Goal: Task Accomplishment & Management: Complete application form

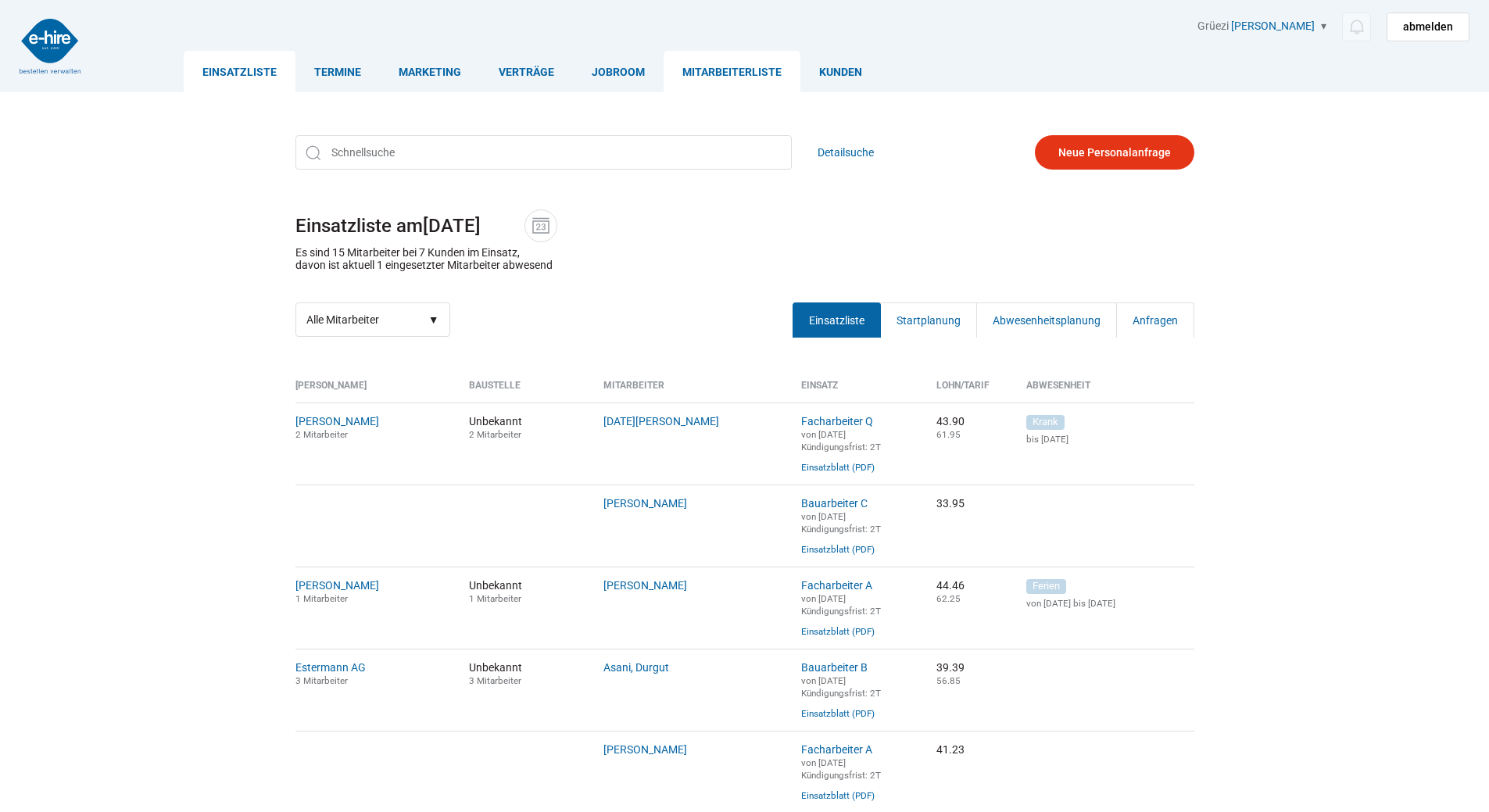
click at [724, 79] on link "Mitarbeiterliste" at bounding box center [732, 71] width 137 height 41
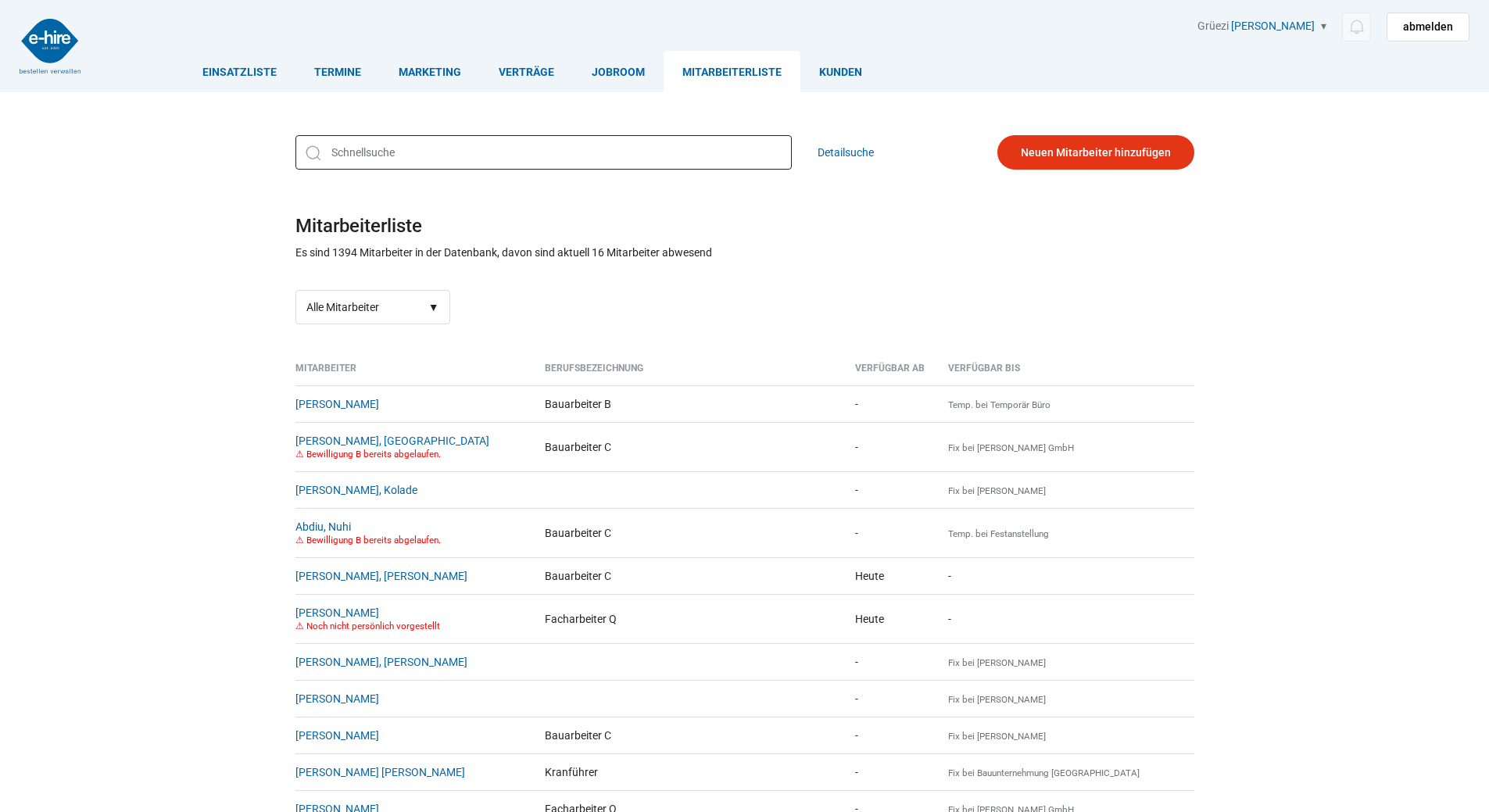
click at [372, 158] on input "text" at bounding box center [544, 151] width 497 height 34
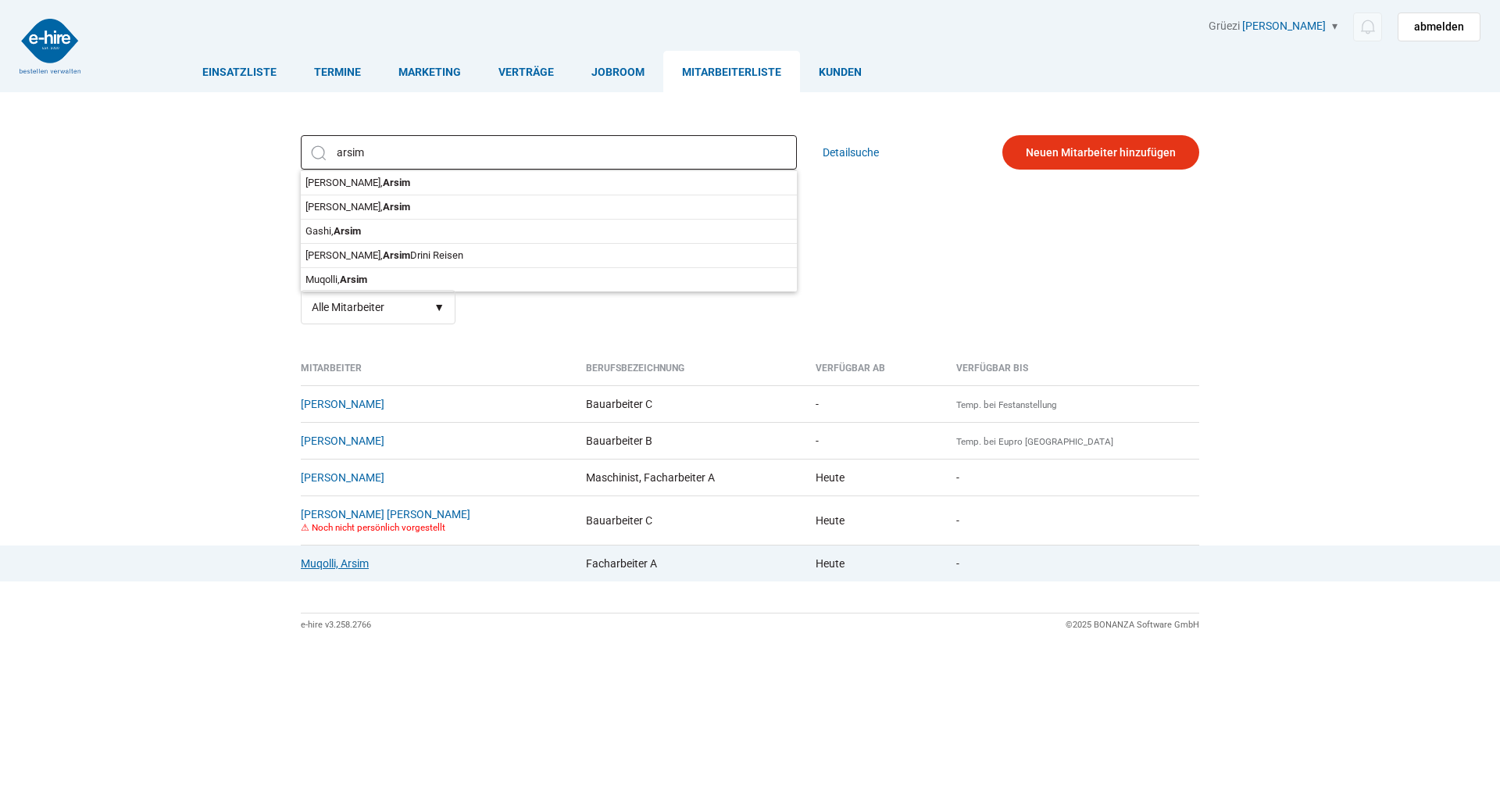
type input "arsim"
click at [321, 563] on link "Muqolli, Arsim" at bounding box center [335, 563] width 68 height 13
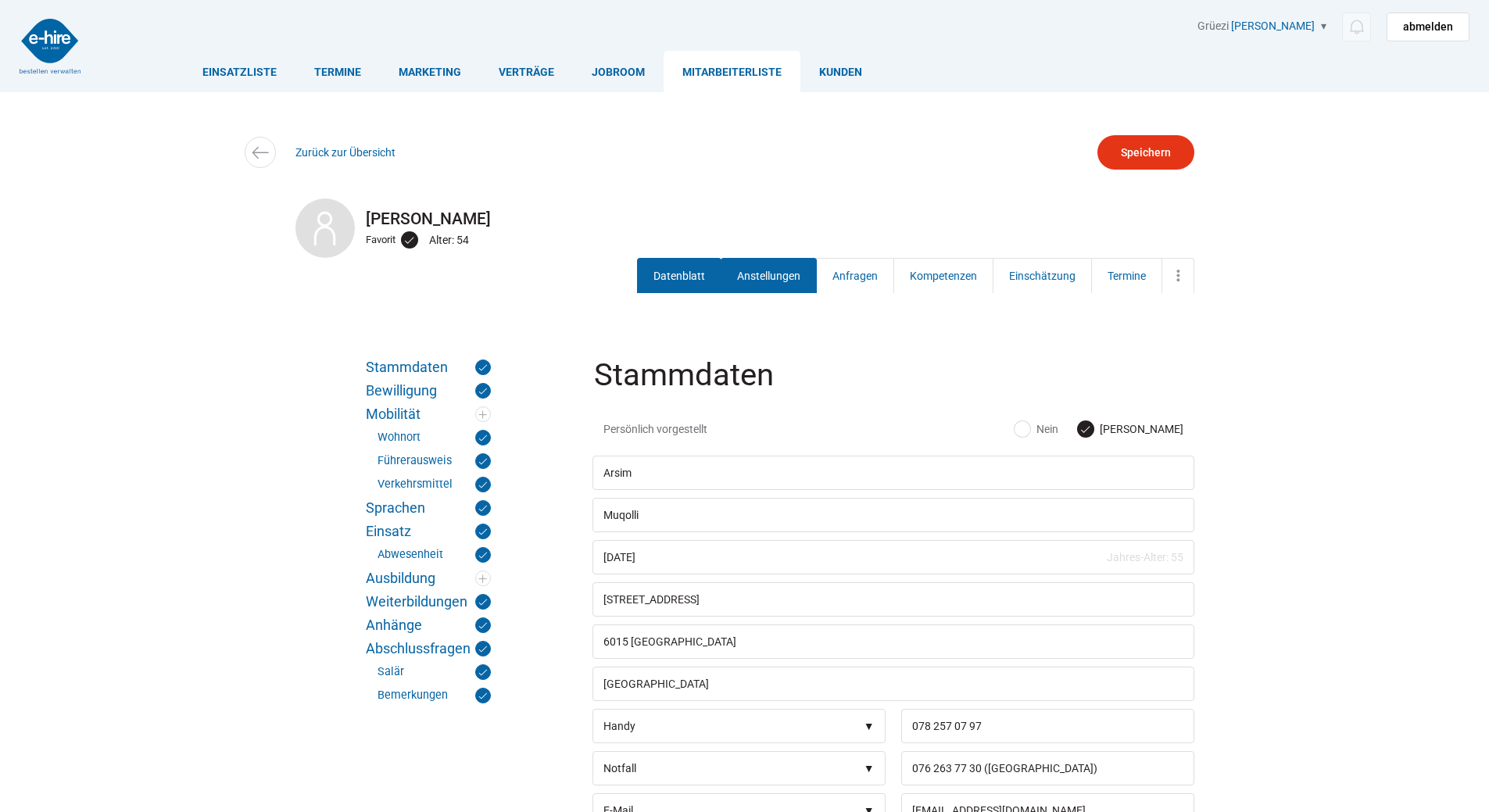
click at [766, 284] on link "Anstellungen" at bounding box center [768, 276] width 96 height 35
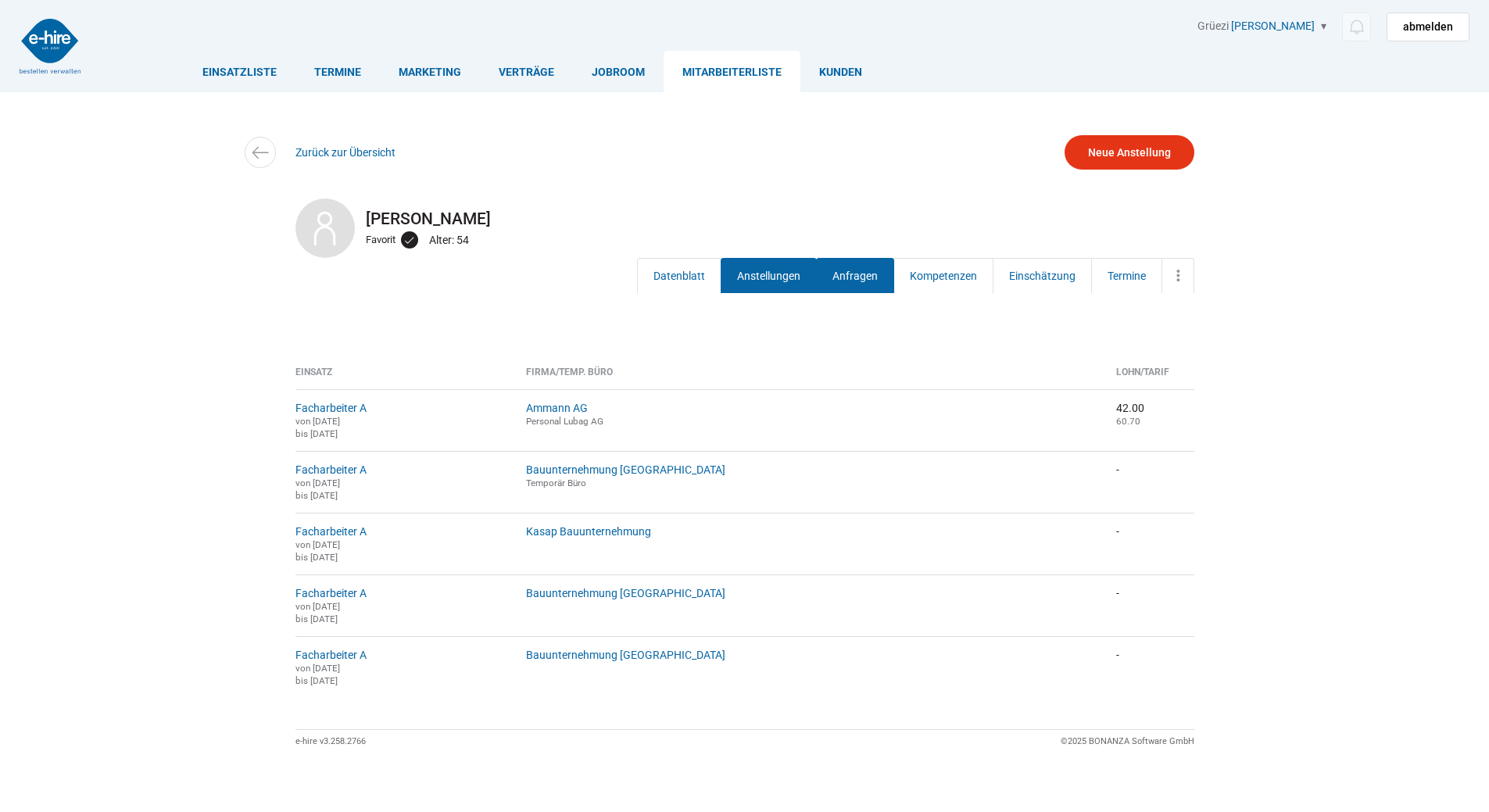
click at [854, 267] on link "Anfragen" at bounding box center [855, 276] width 78 height 35
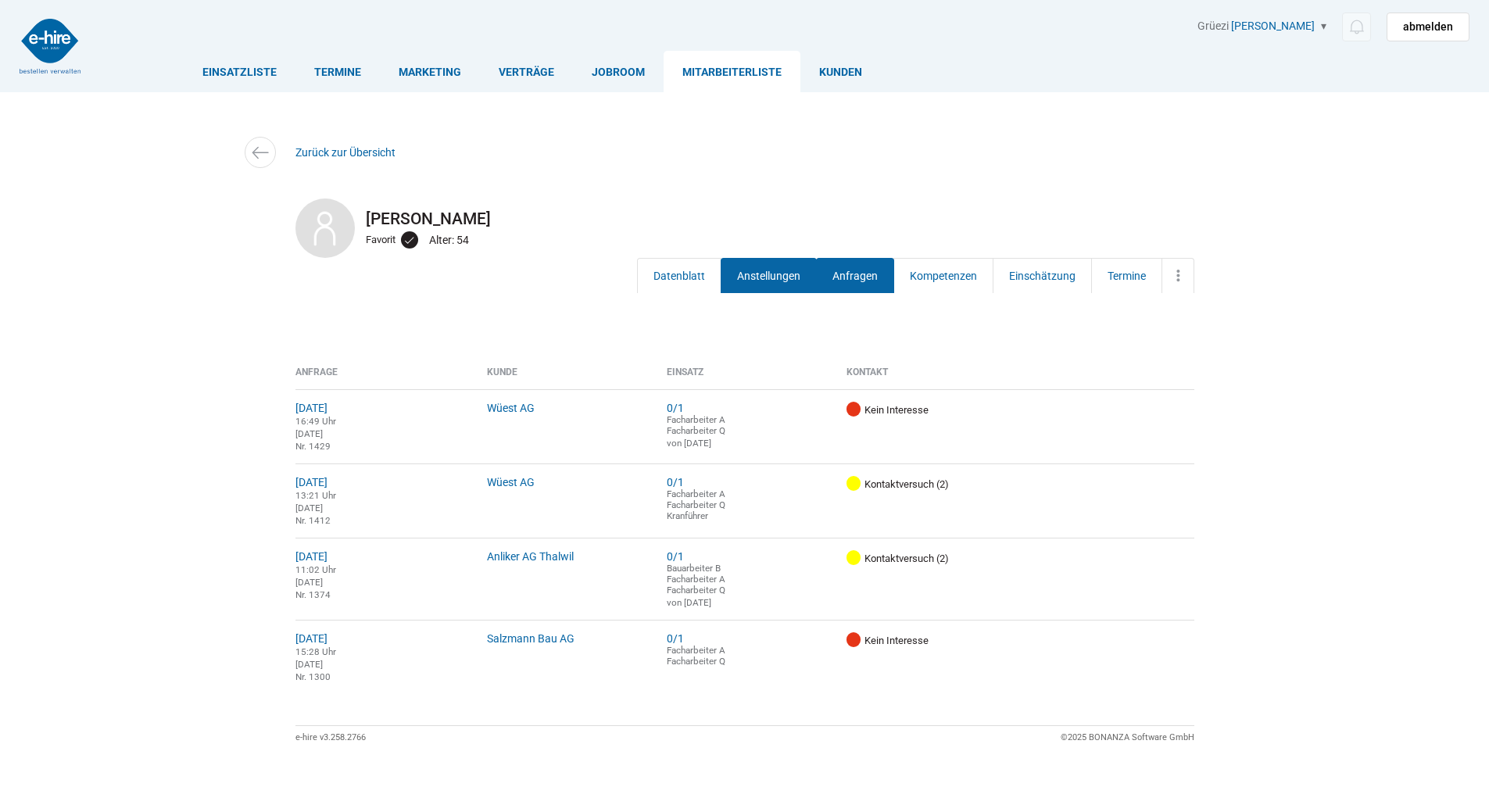
click at [754, 275] on link "Anstellungen" at bounding box center [768, 276] width 96 height 35
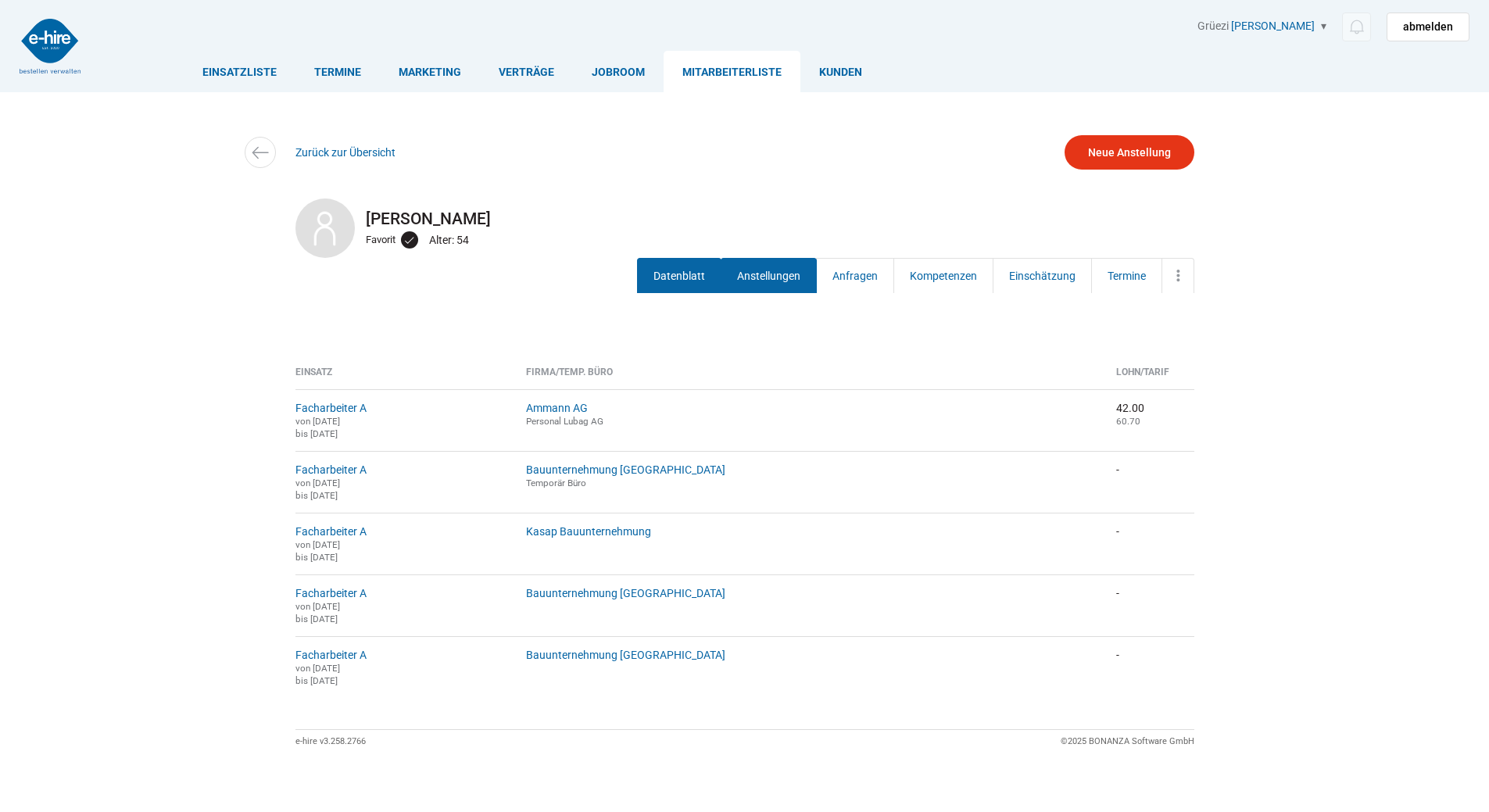
click at [669, 282] on link "Datenblatt" at bounding box center [679, 276] width 84 height 35
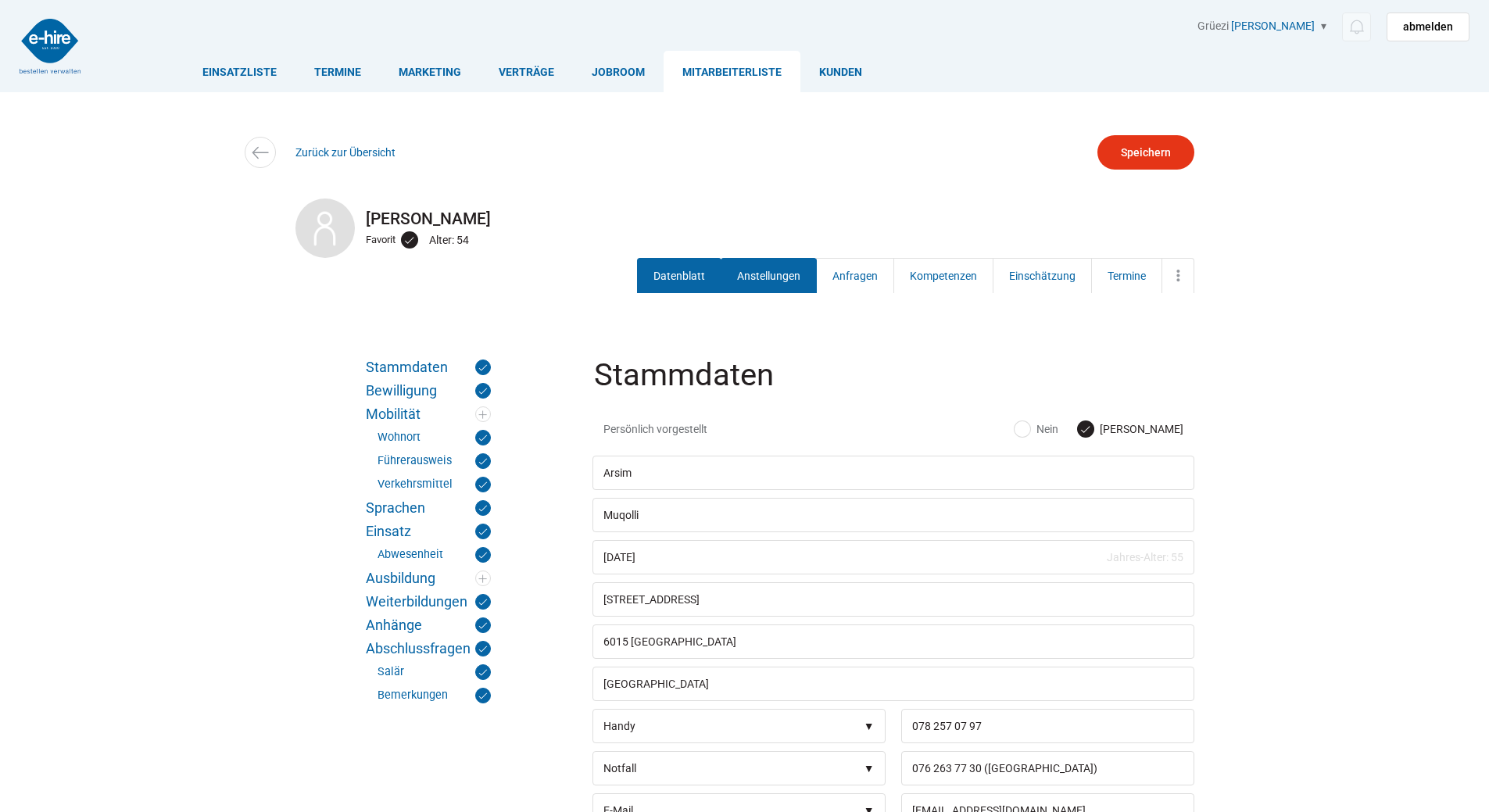
click at [770, 282] on link "Anstellungen" at bounding box center [768, 276] width 96 height 35
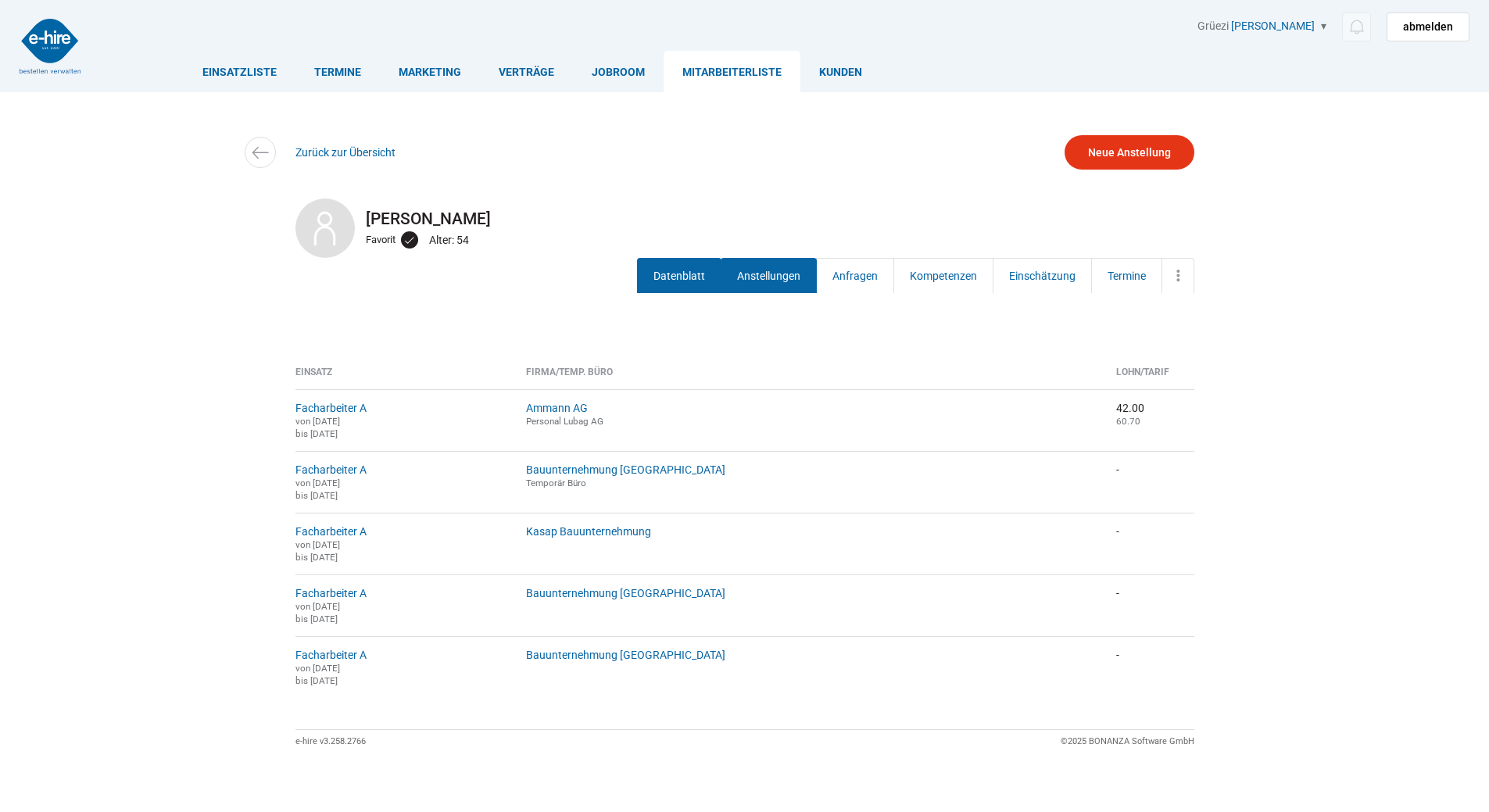
click at [681, 279] on link "Datenblatt" at bounding box center [679, 276] width 84 height 35
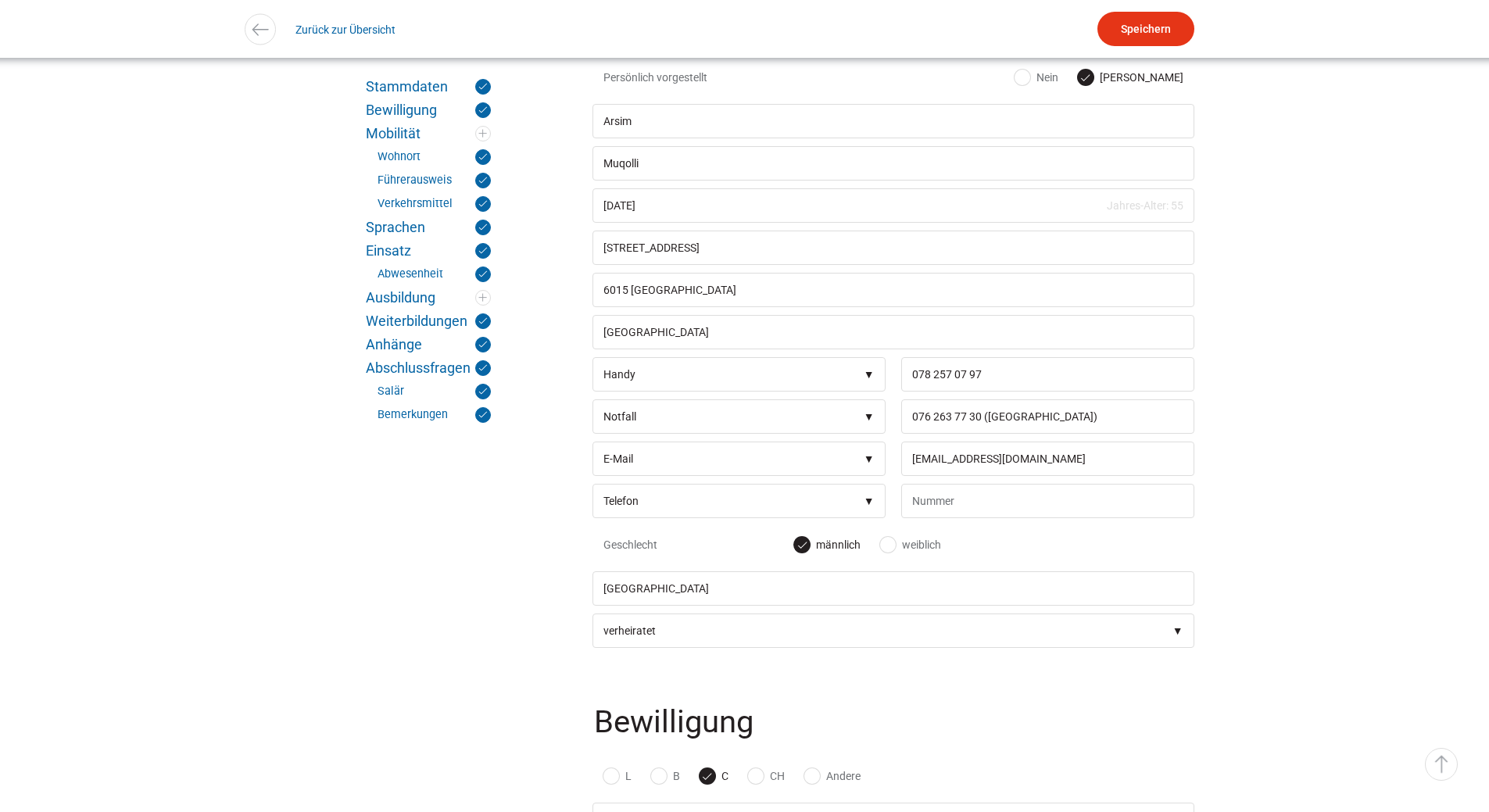
scroll to position [195, 0]
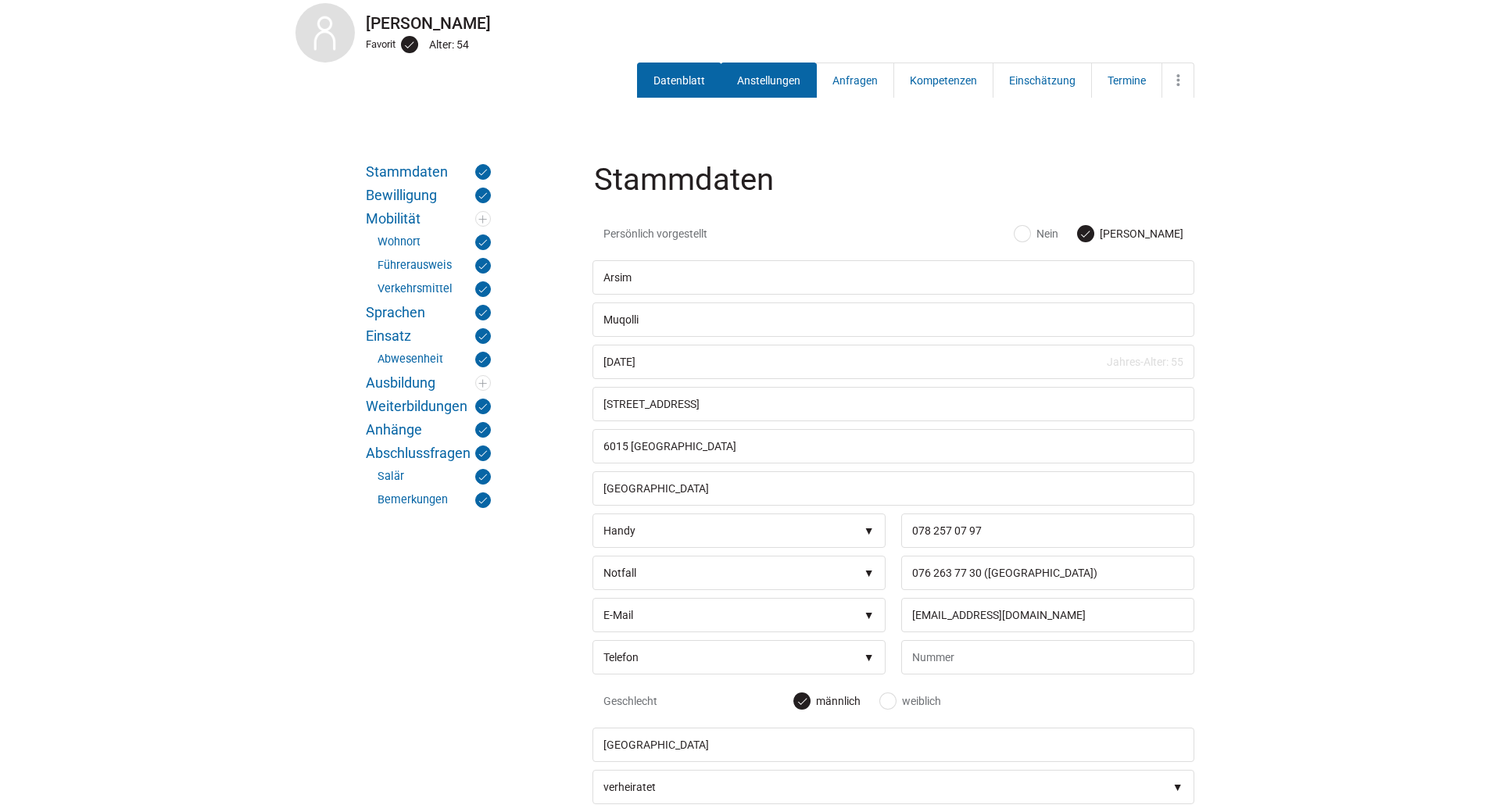
click at [755, 72] on link "Anstellungen" at bounding box center [768, 80] width 96 height 35
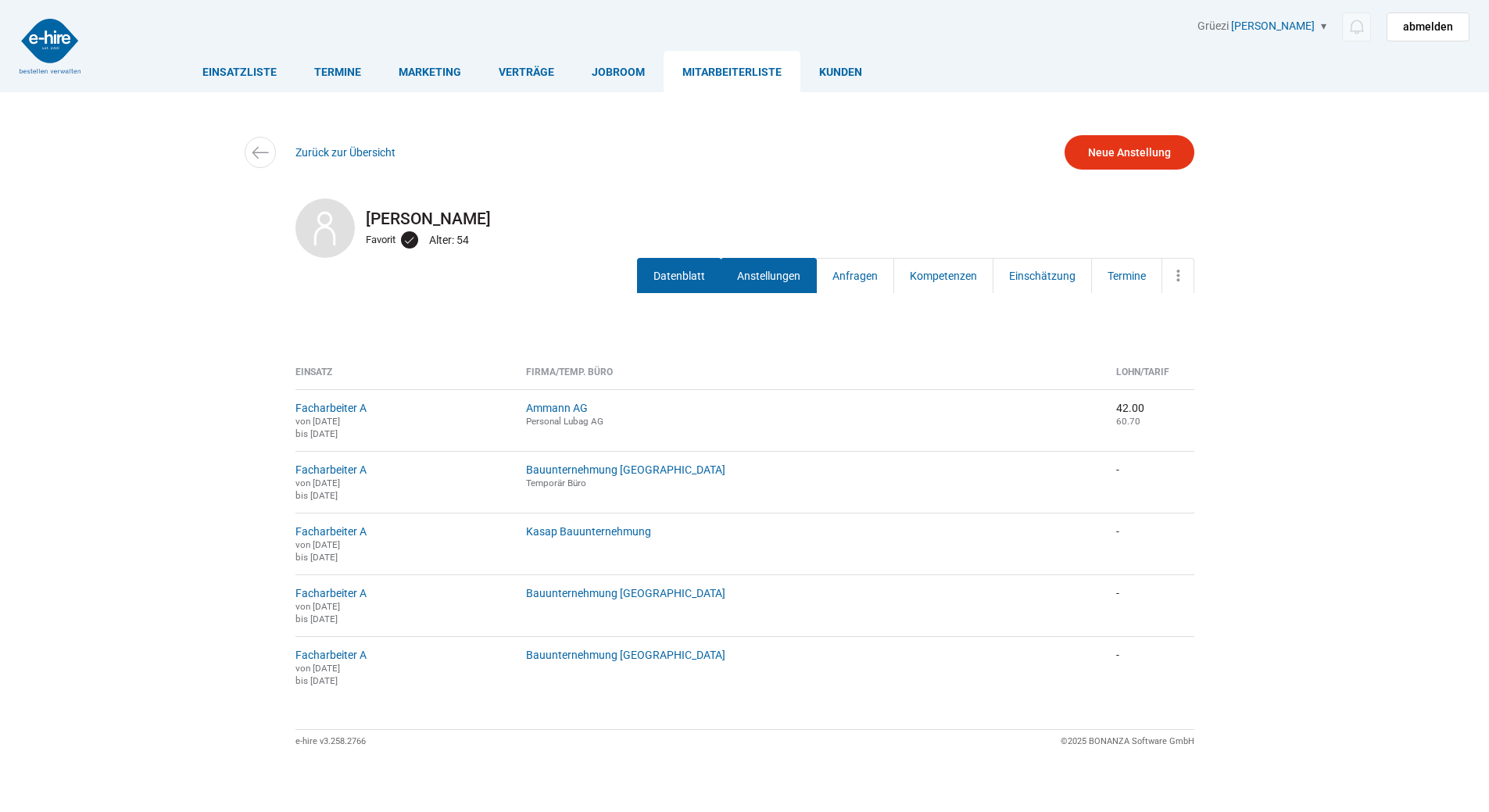
click at [675, 278] on link "Datenblatt" at bounding box center [679, 276] width 84 height 35
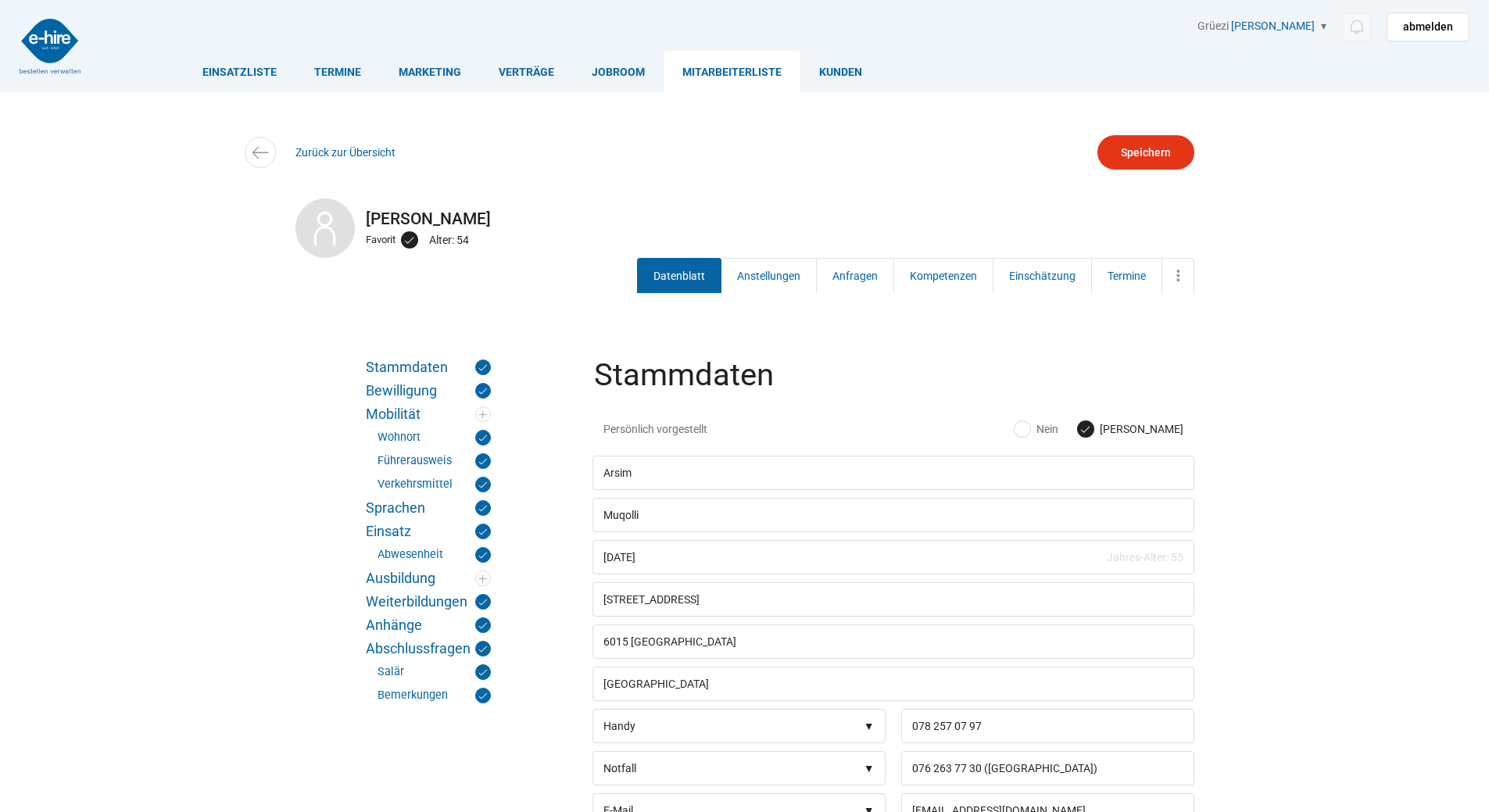
click at [686, 68] on link "Mitarbeiterliste" at bounding box center [732, 71] width 137 height 41
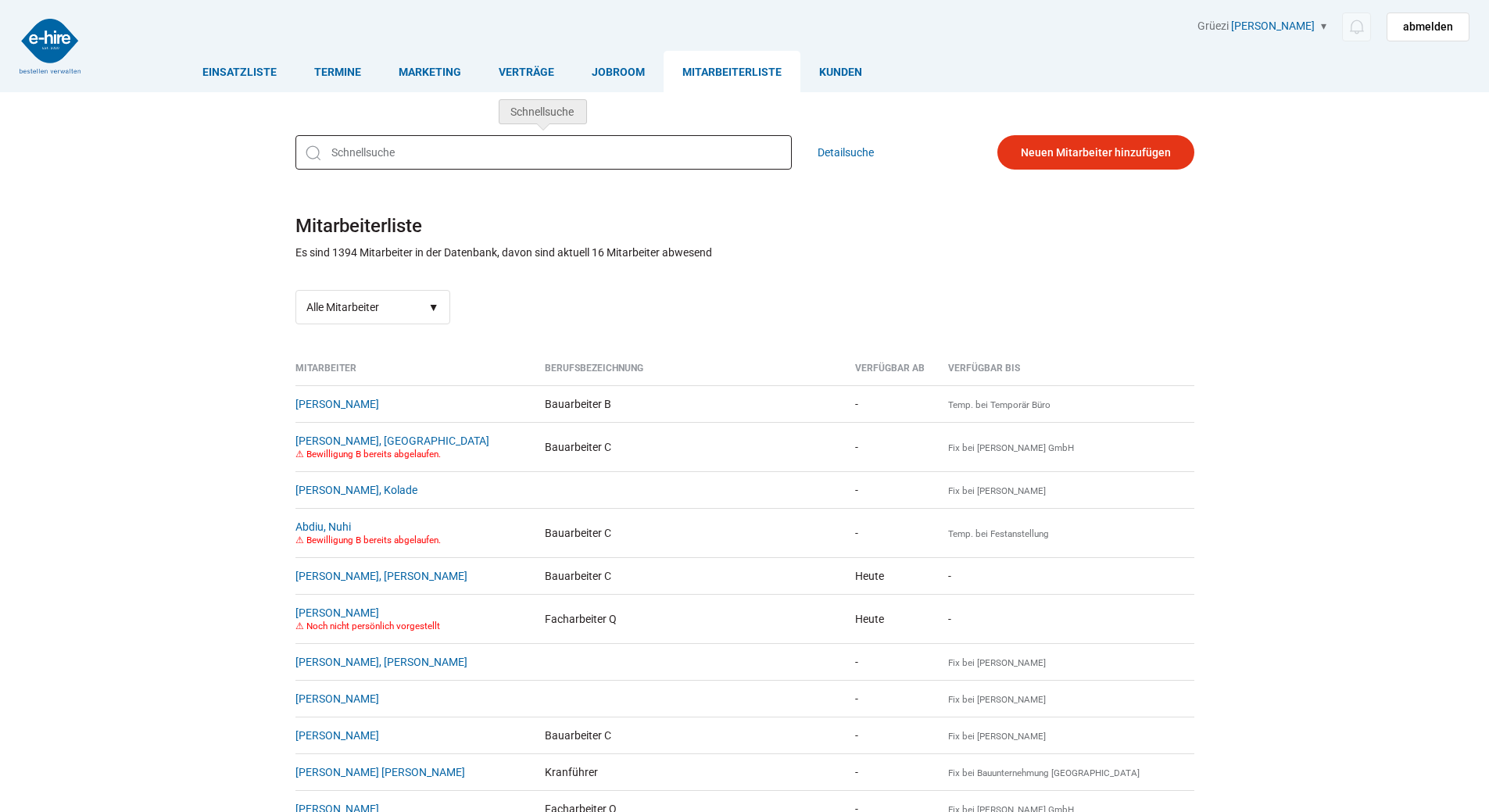
click at [408, 167] on input "text" at bounding box center [544, 151] width 497 height 34
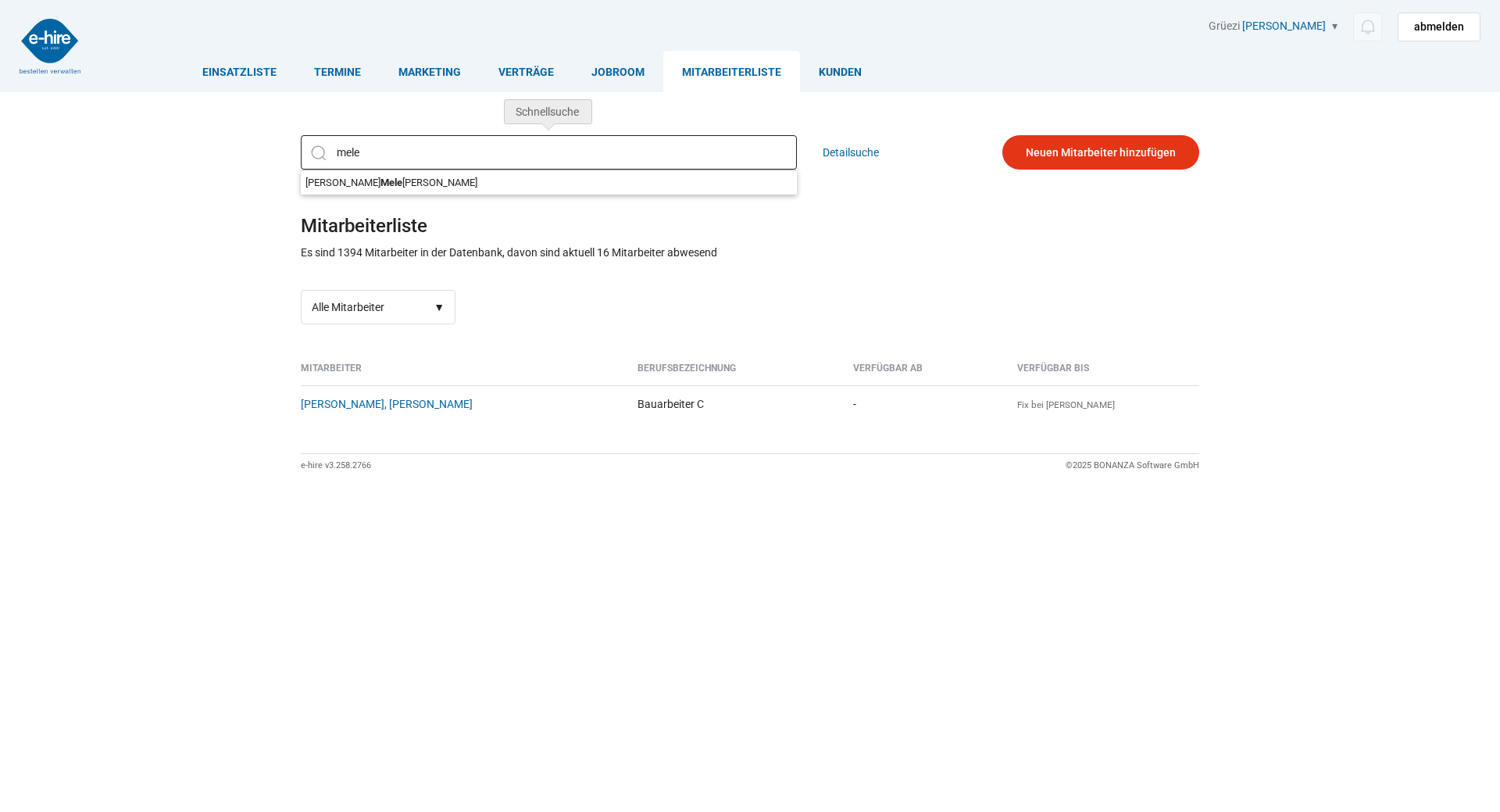
drag, startPoint x: 388, startPoint y: 151, endPoint x: 186, endPoint y: 145, distance: 202.1
click at [186, 145] on div "Einsatzliste Termine Marketing Verträge Jobroom Mitarbeiterliste Kunden Grüezi …" at bounding box center [750, 279] width 1500 height 560
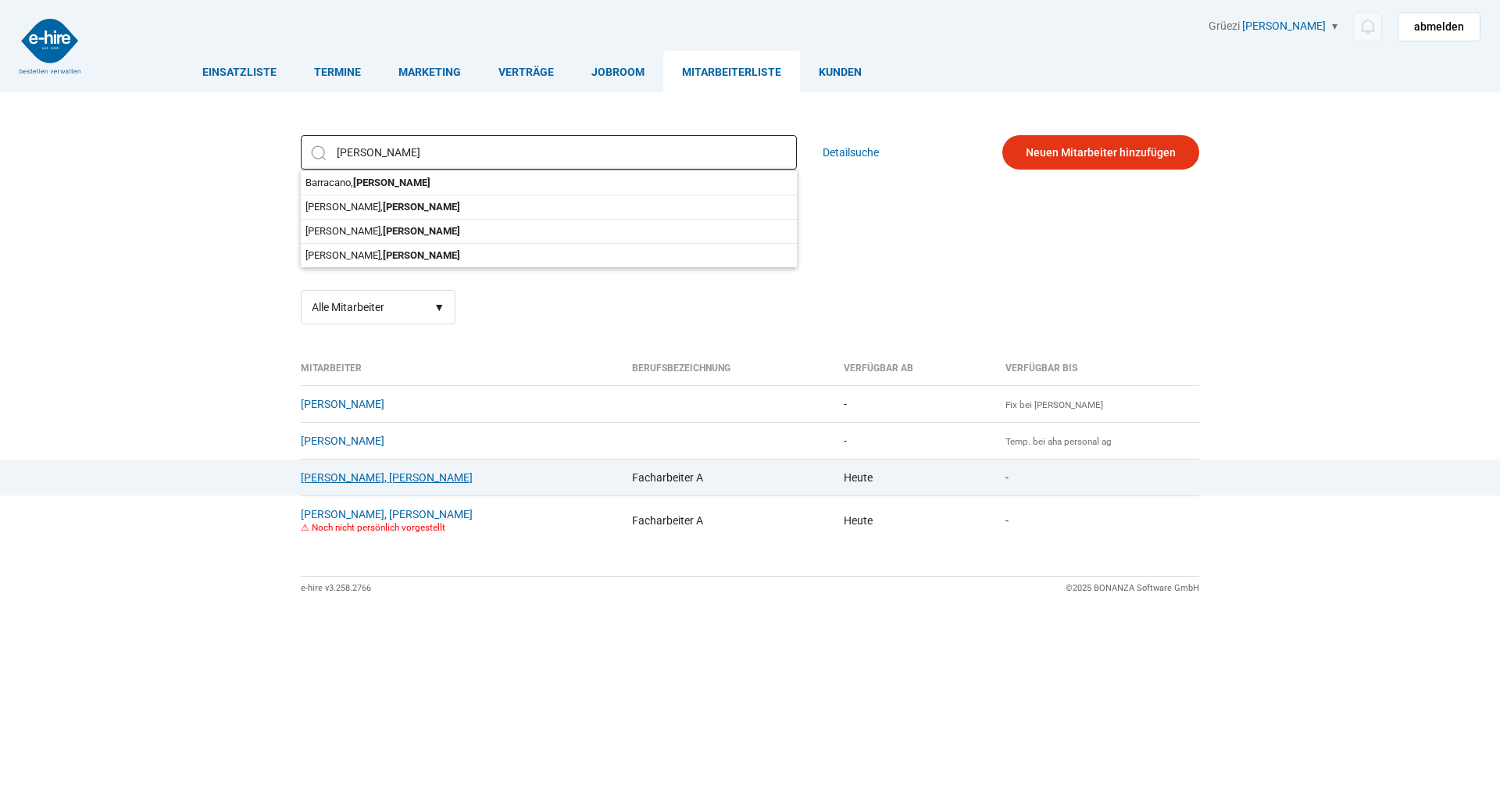
type input "salvatore"
click at [331, 475] on link "Melina, Salvatore" at bounding box center [387, 477] width 172 height 13
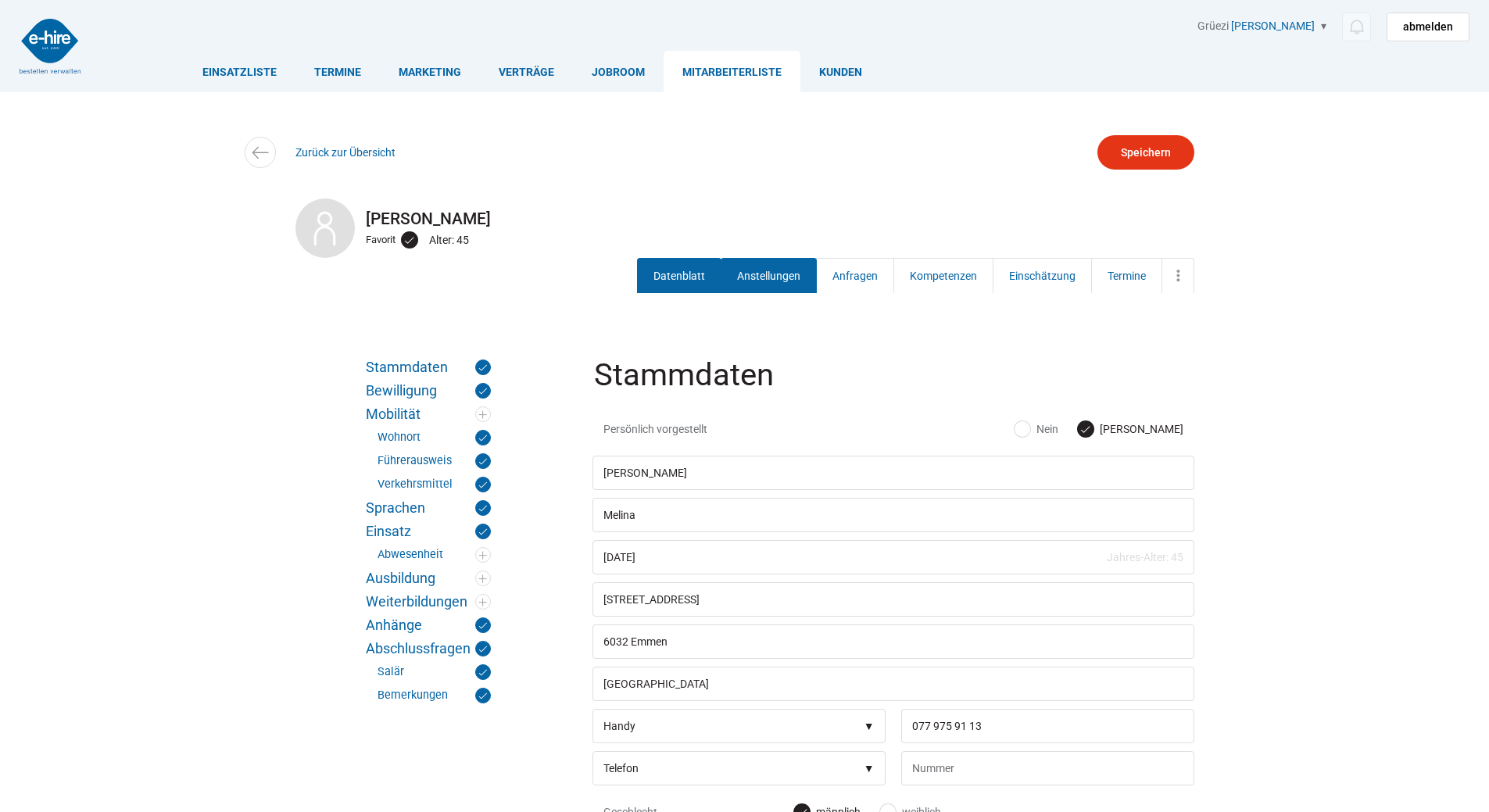
click at [767, 290] on link "Anstellungen" at bounding box center [768, 276] width 96 height 35
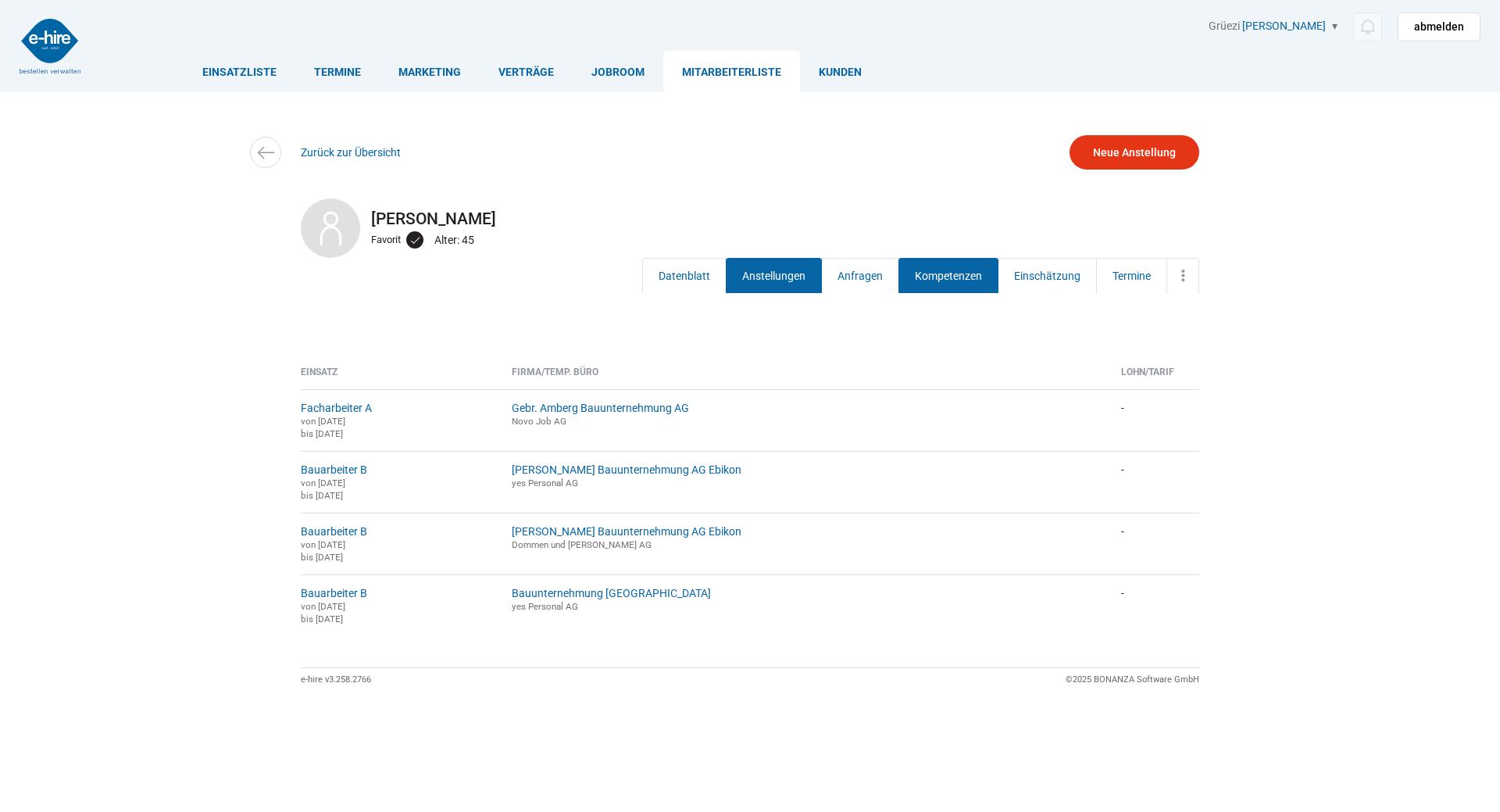
click at [981, 273] on link "Kompetenzen" at bounding box center [948, 276] width 100 height 35
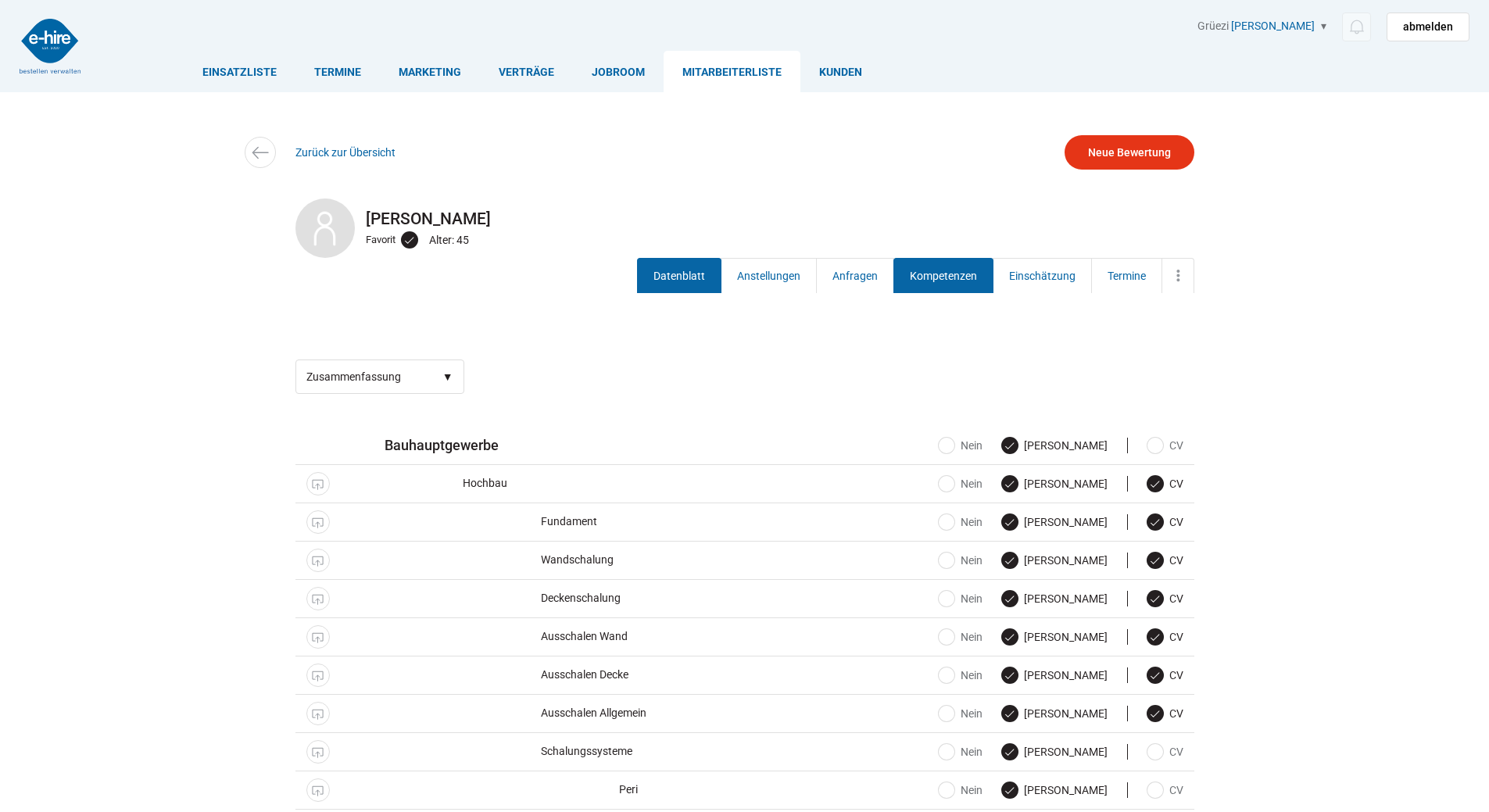
click at [677, 280] on link "Datenblatt" at bounding box center [679, 276] width 84 height 35
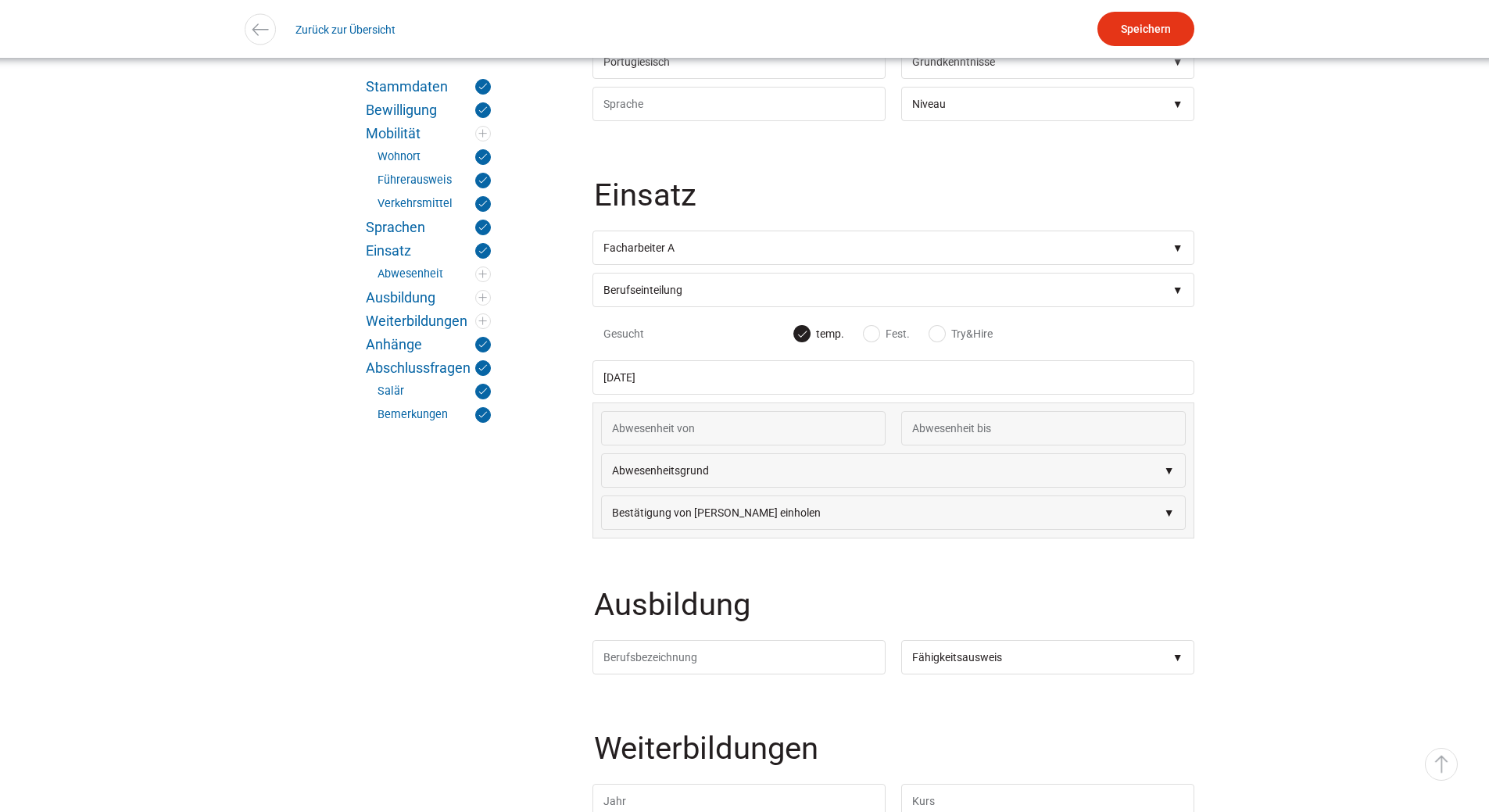
scroll to position [2343, 0]
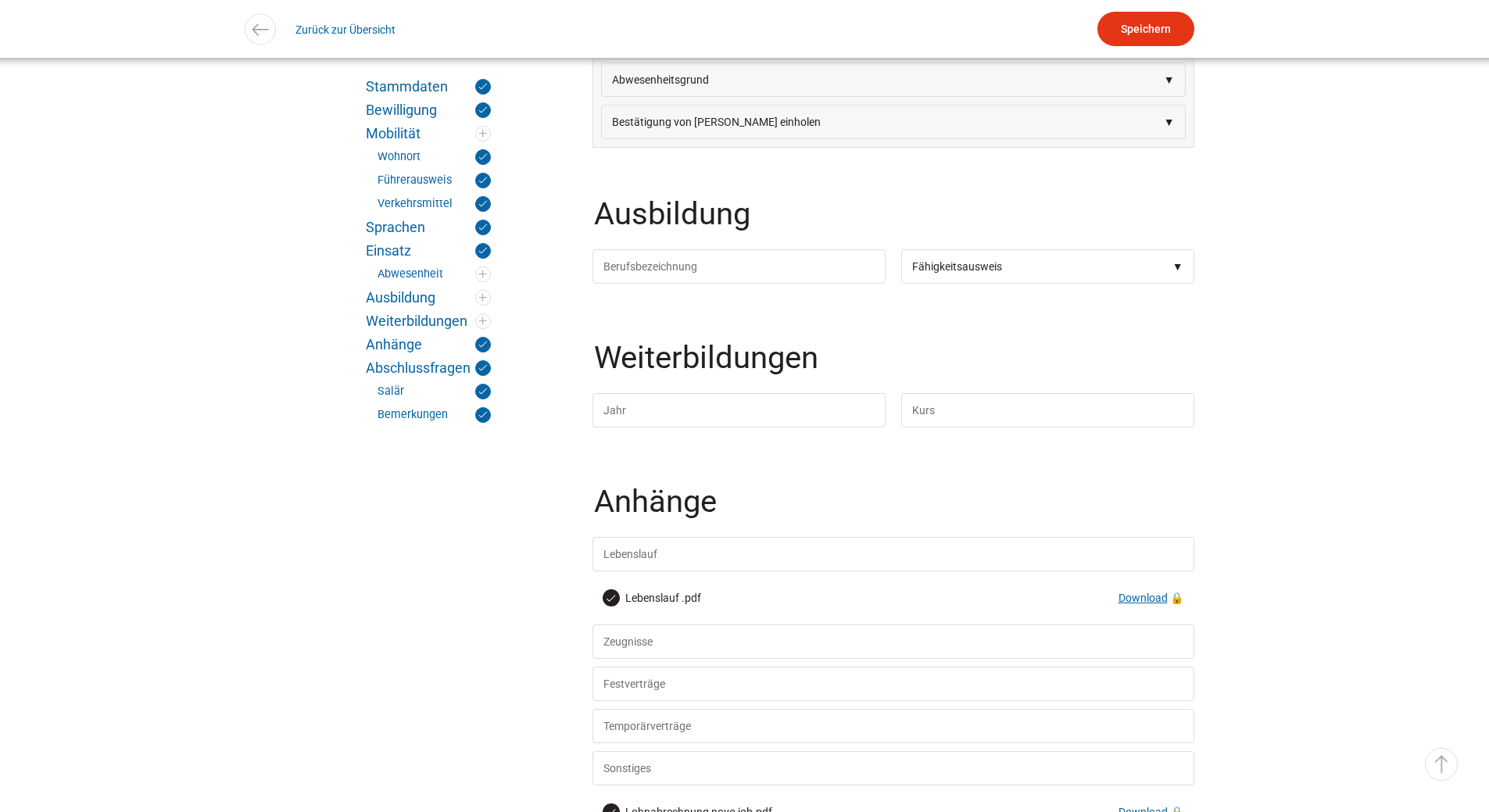
click at [1137, 604] on link "Download" at bounding box center [1143, 597] width 49 height 13
click at [333, 27] on link "Zurück zur Übersicht" at bounding box center [345, 29] width 100 height 35
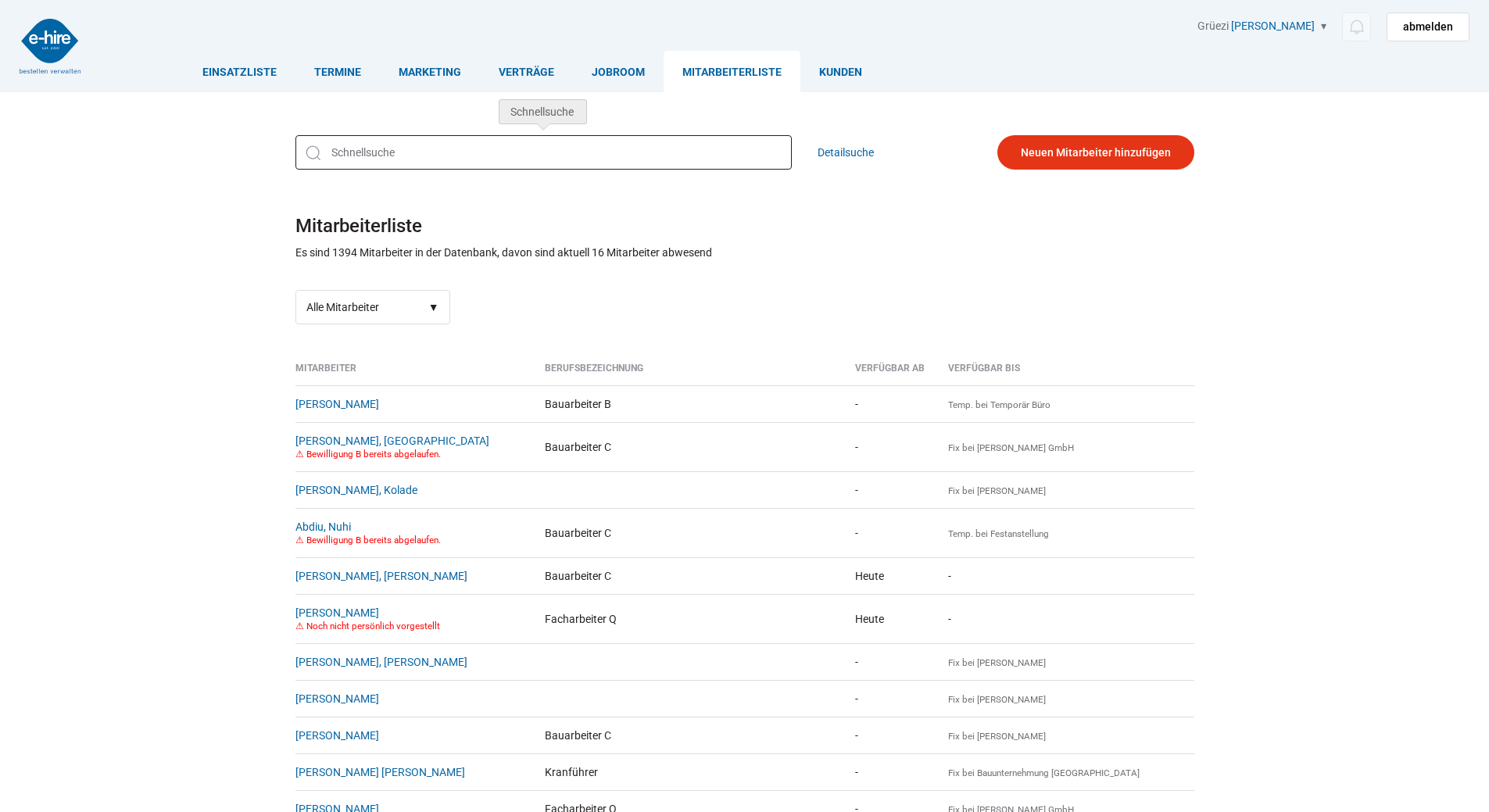
click at [461, 153] on input "text" at bounding box center [544, 151] width 497 height 34
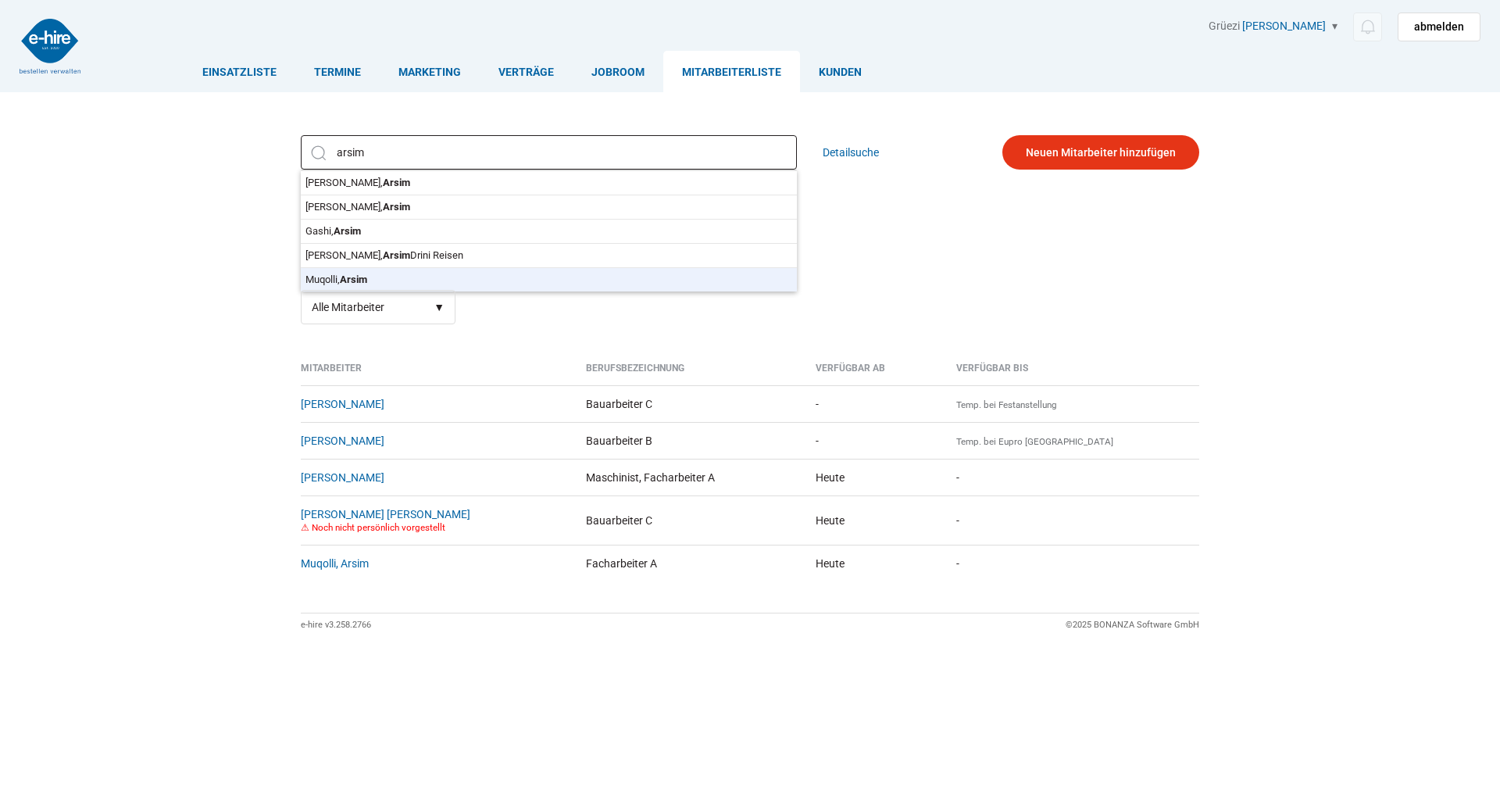
type input "Muqolli, Arsim"
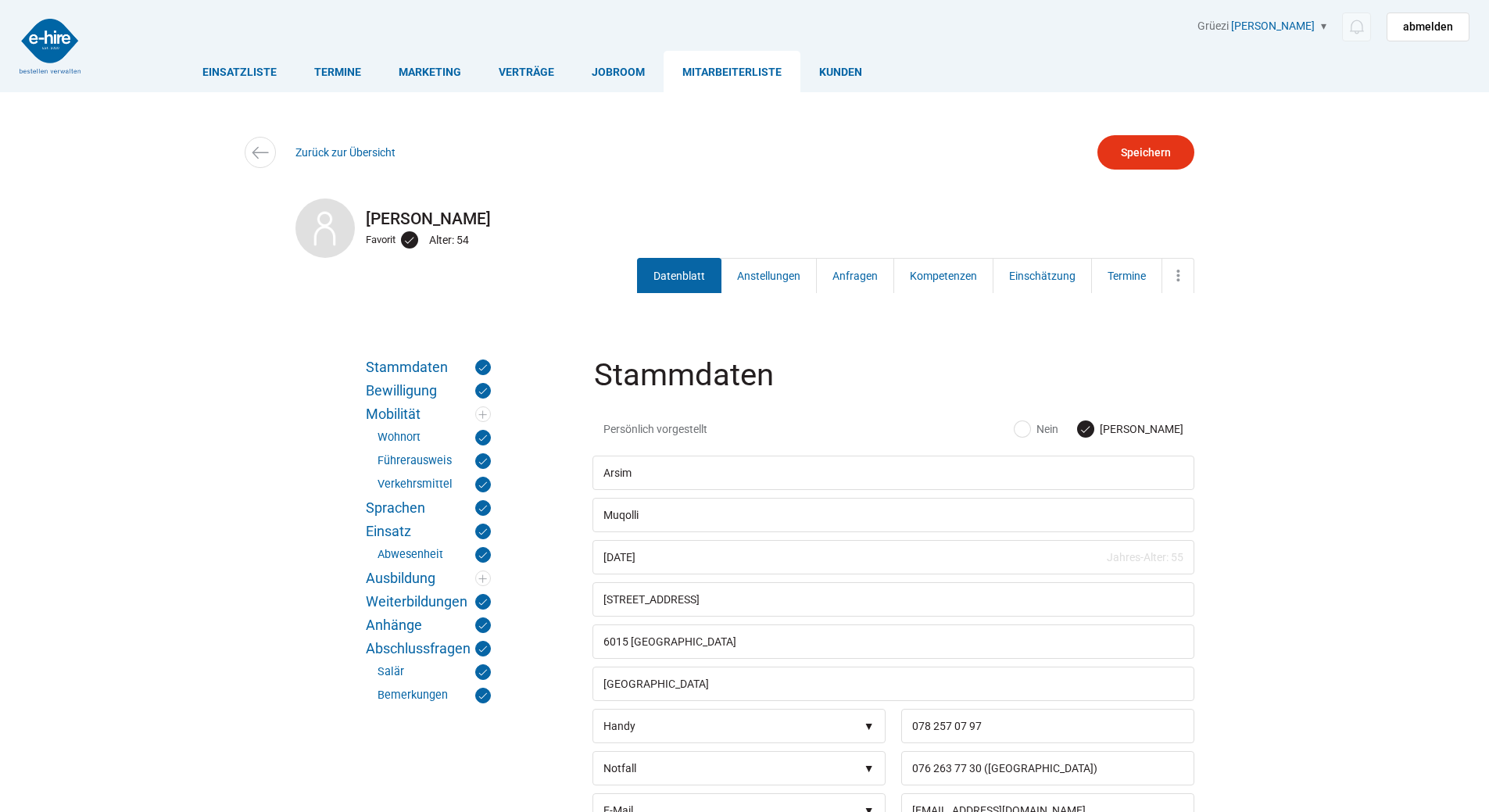
scroll to position [156, 0]
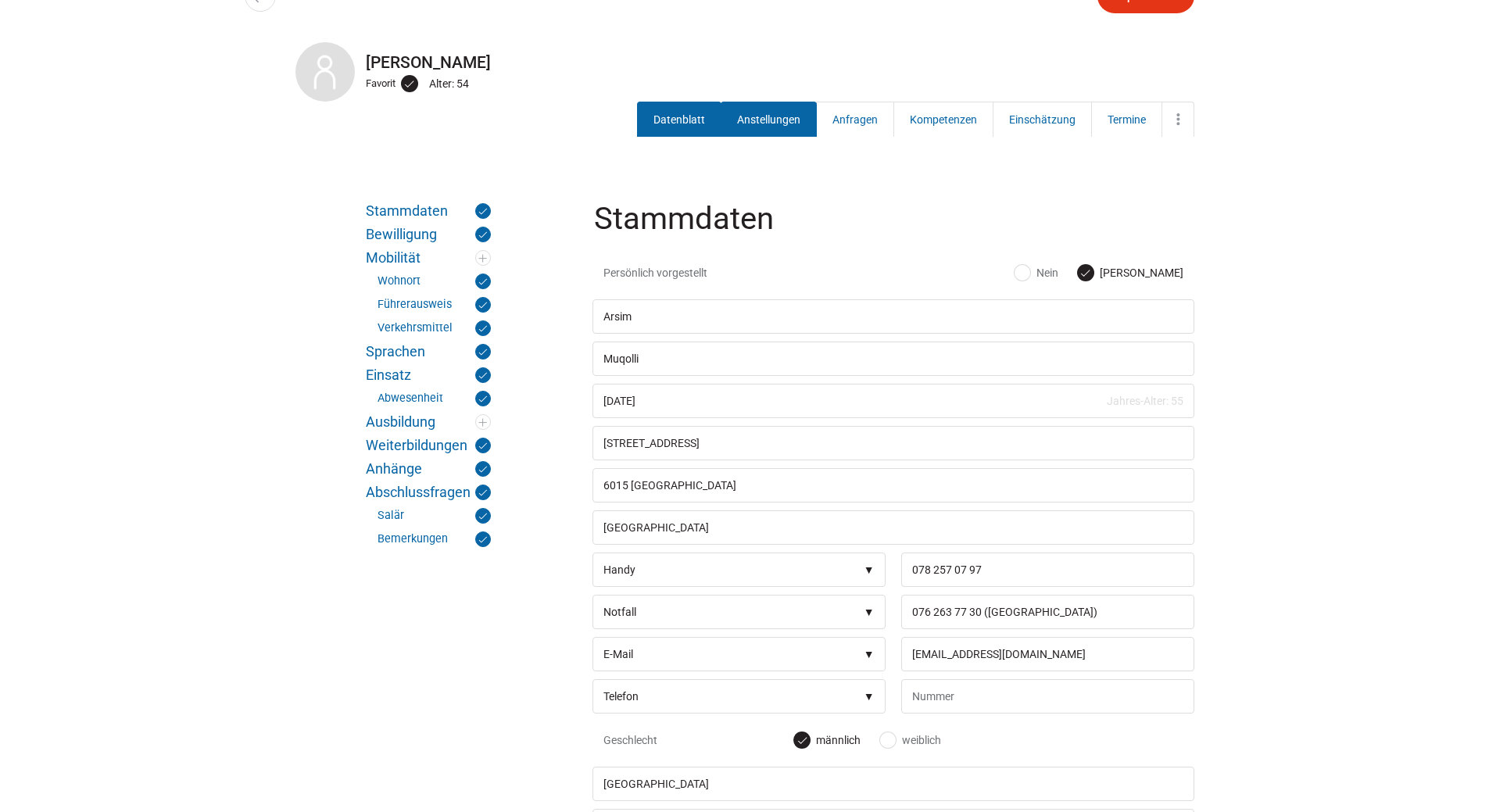
click at [789, 116] on link "Anstellungen" at bounding box center [768, 119] width 96 height 35
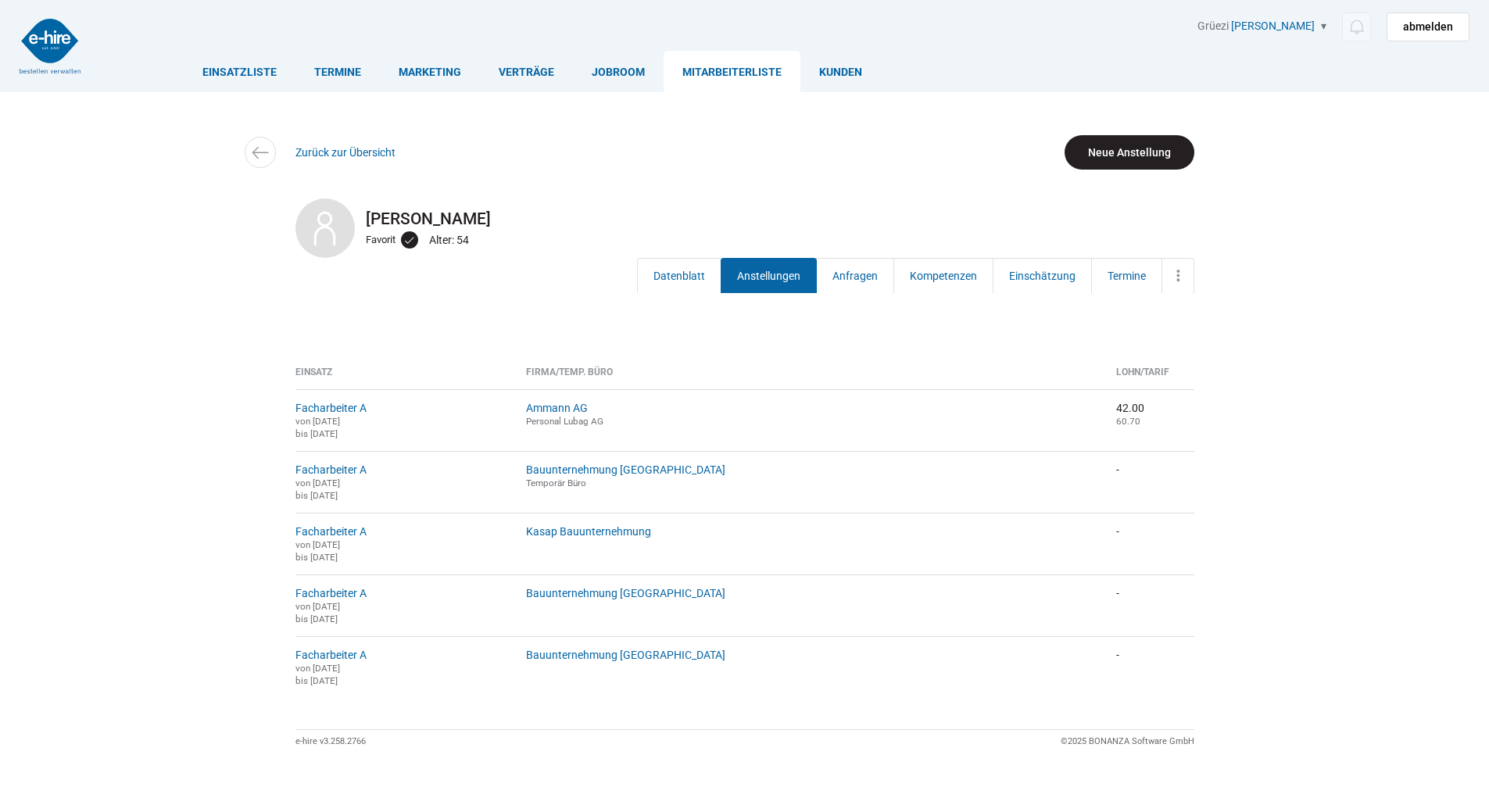
click at [1111, 160] on link "Neue Anstellung" at bounding box center [1129, 151] width 130 height 34
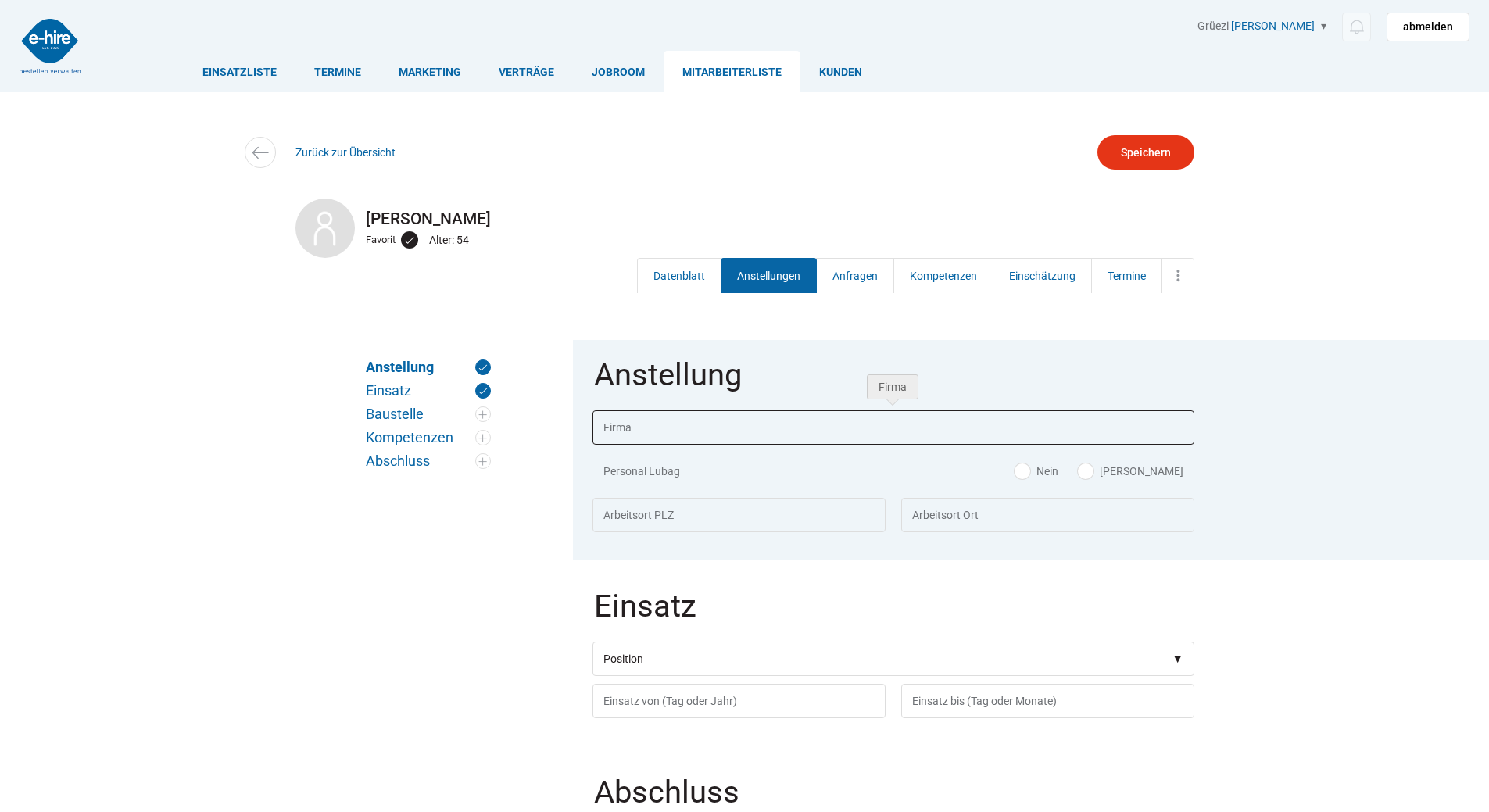
click at [622, 430] on input "text" at bounding box center [894, 427] width 602 height 34
type input "Kiener Bau AG"
type input "6283"
type input "Baldegg"
click at [633, 461] on body "Einsatzliste Termine Marketing Verträge Jobroom Mitarbeiterliste [PERSON_NAME] …" at bounding box center [744, 406] width 1489 height 812
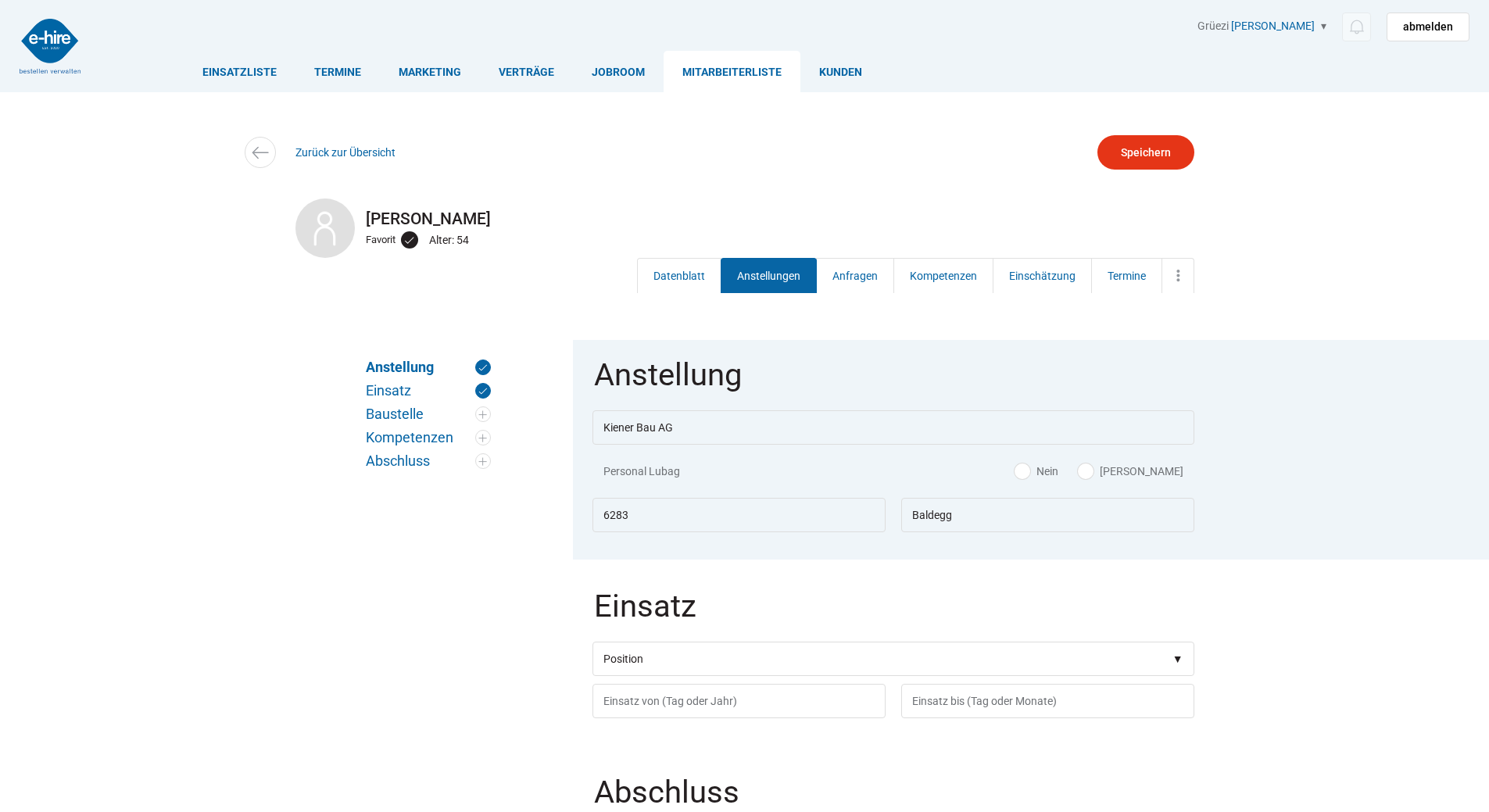
click at [1153, 471] on label "[PERSON_NAME]" at bounding box center [1130, 471] width 106 height 16
radio input "true"
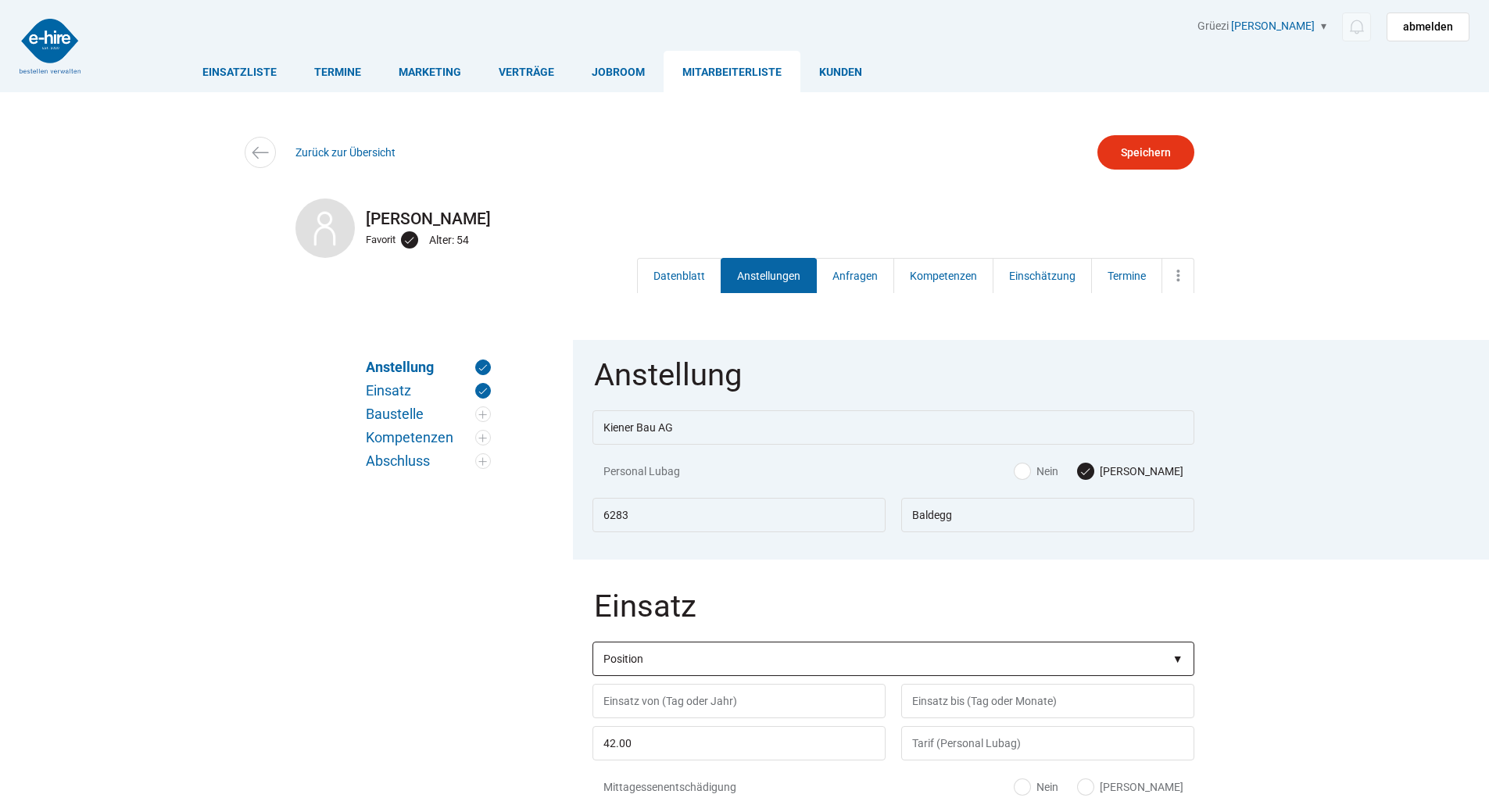
click at [654, 664] on select"] "Position Bauarbeiter C Bauarbeiter B Facharbeiter A Facharbeiter Q Vorarbeiter …" at bounding box center [894, 658] width 602 height 34
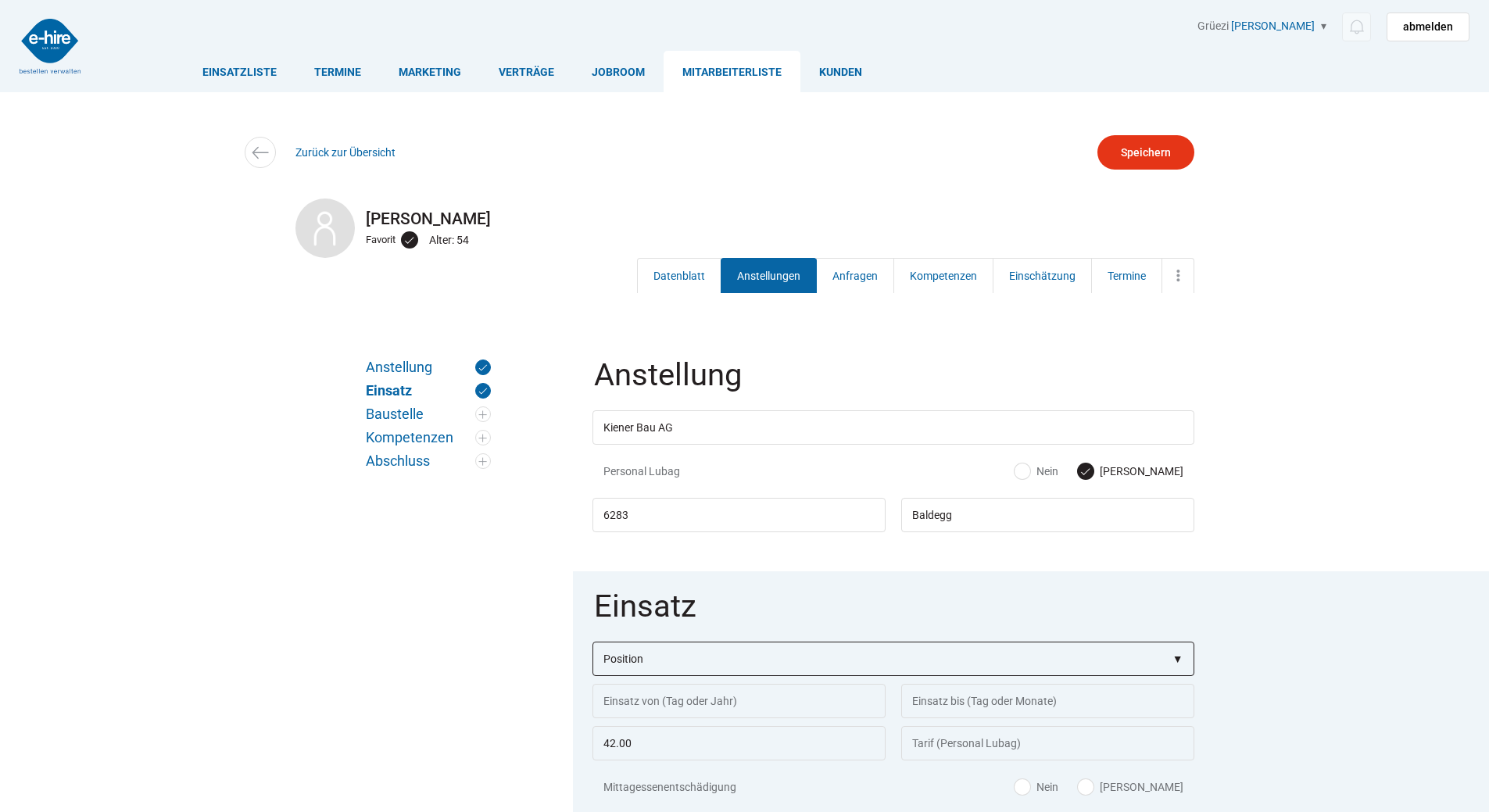
select select"] "Facharbeiter A"
click at [592, 643] on select"] "Position Bauarbeiter C Bauarbeiter B Facharbeiter A Facharbeiter Q Vorarbeiter …" at bounding box center [894, 658] width 602 height 34
click at [624, 704] on input "text" at bounding box center [739, 700] width 293 height 34
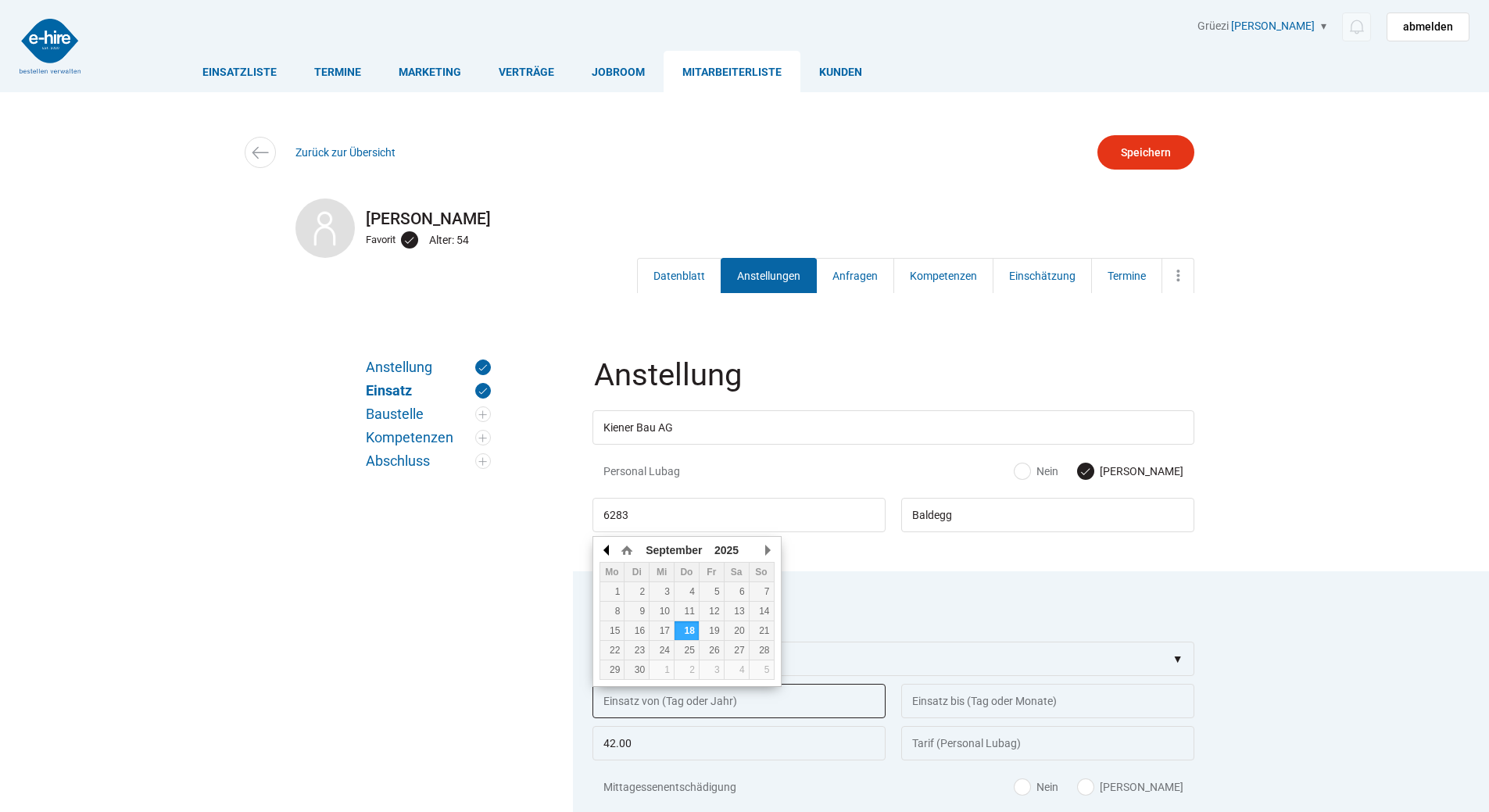
click at [604, 551] on button "button" at bounding box center [607, 550] width 16 height 23
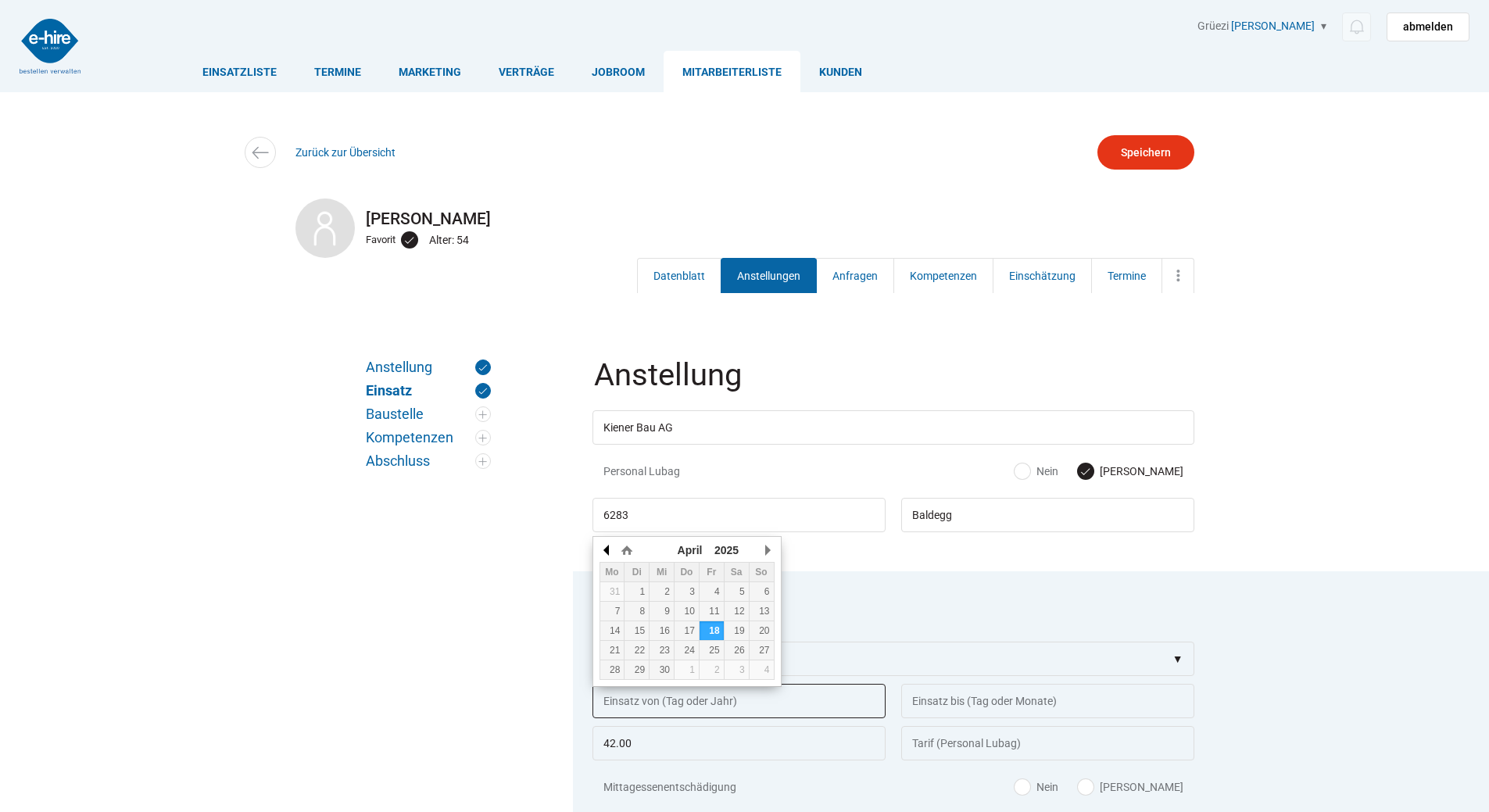
click at [604, 551] on button "button" at bounding box center [607, 550] width 16 height 23
click at [616, 605] on td "3" at bounding box center [612, 612] width 25 height 20
type input "[DATE]"
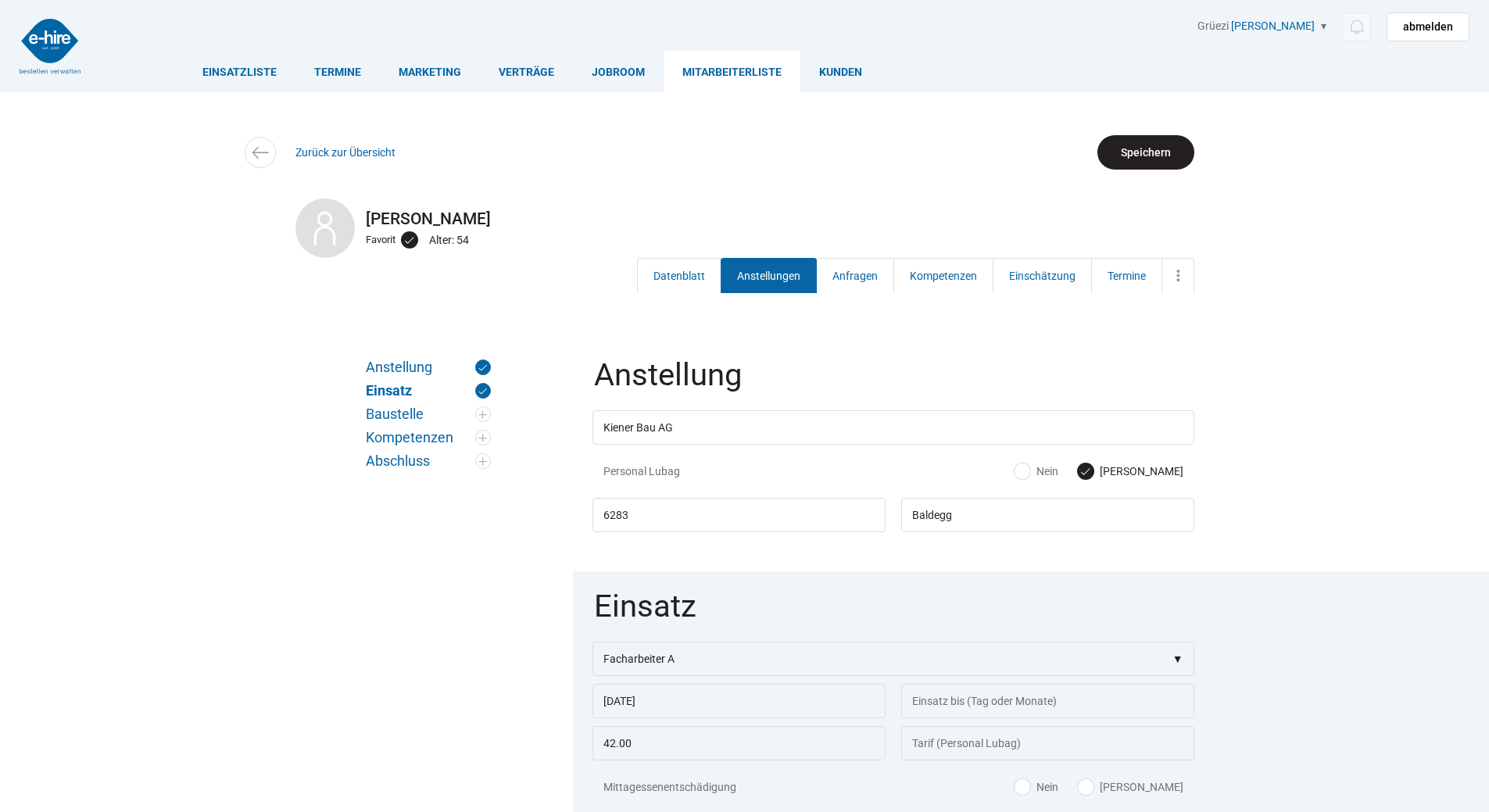
click at [1152, 158] on input "Speichern" at bounding box center [1145, 151] width 97 height 34
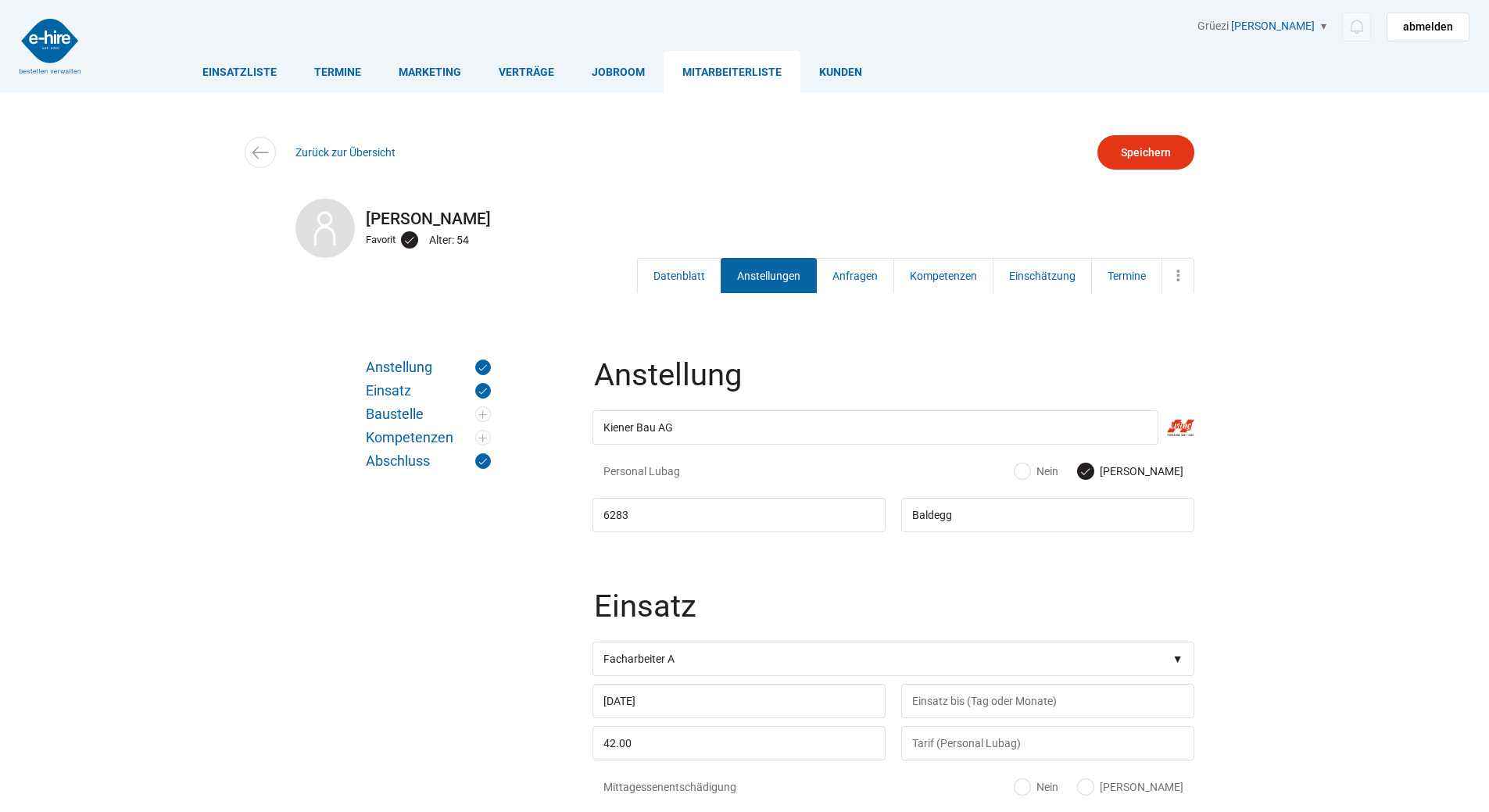
click at [782, 272] on link "Anstellungen" at bounding box center [768, 276] width 96 height 35
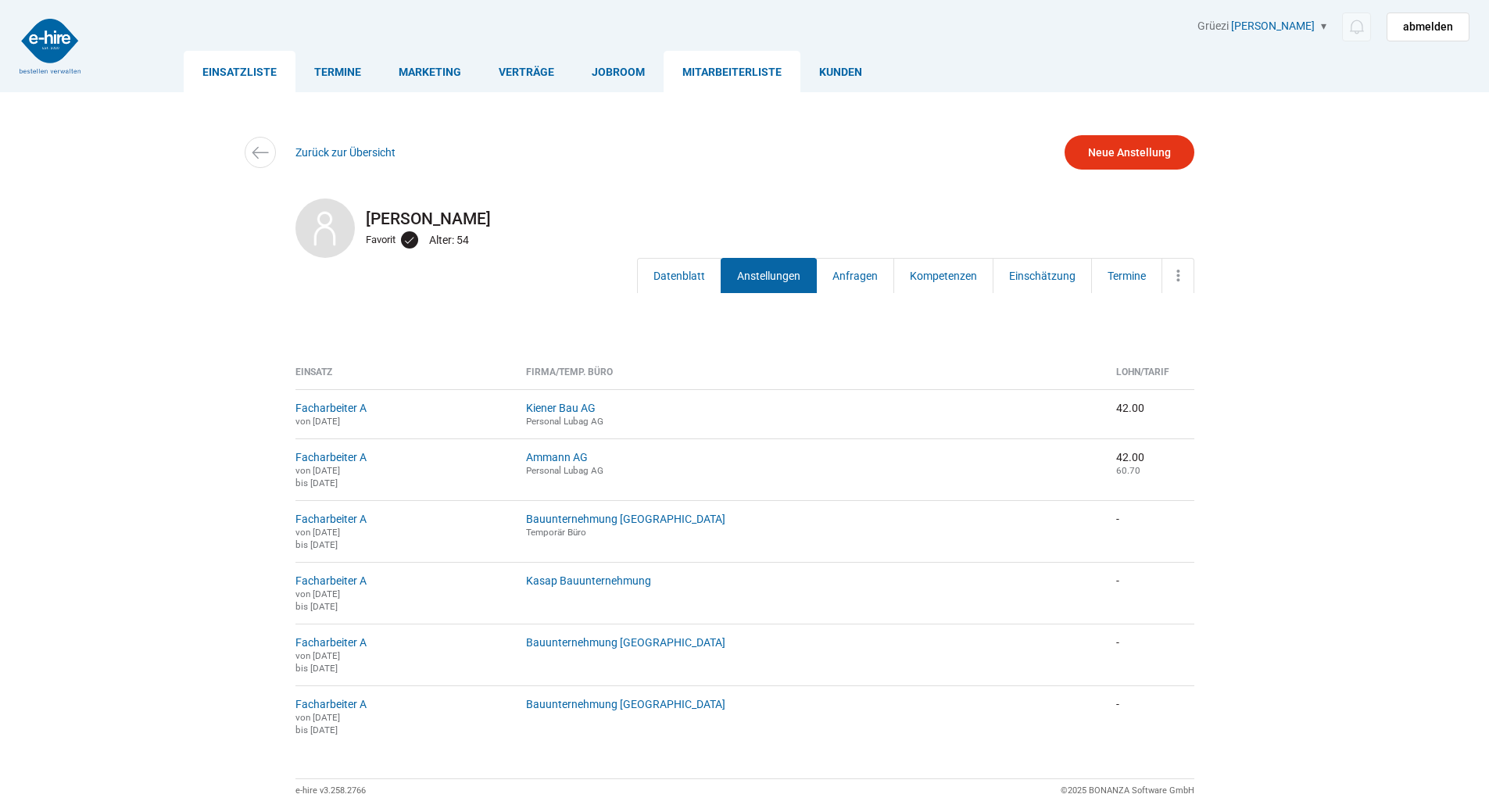
click at [224, 76] on link "Einsatzliste" at bounding box center [240, 71] width 111 height 41
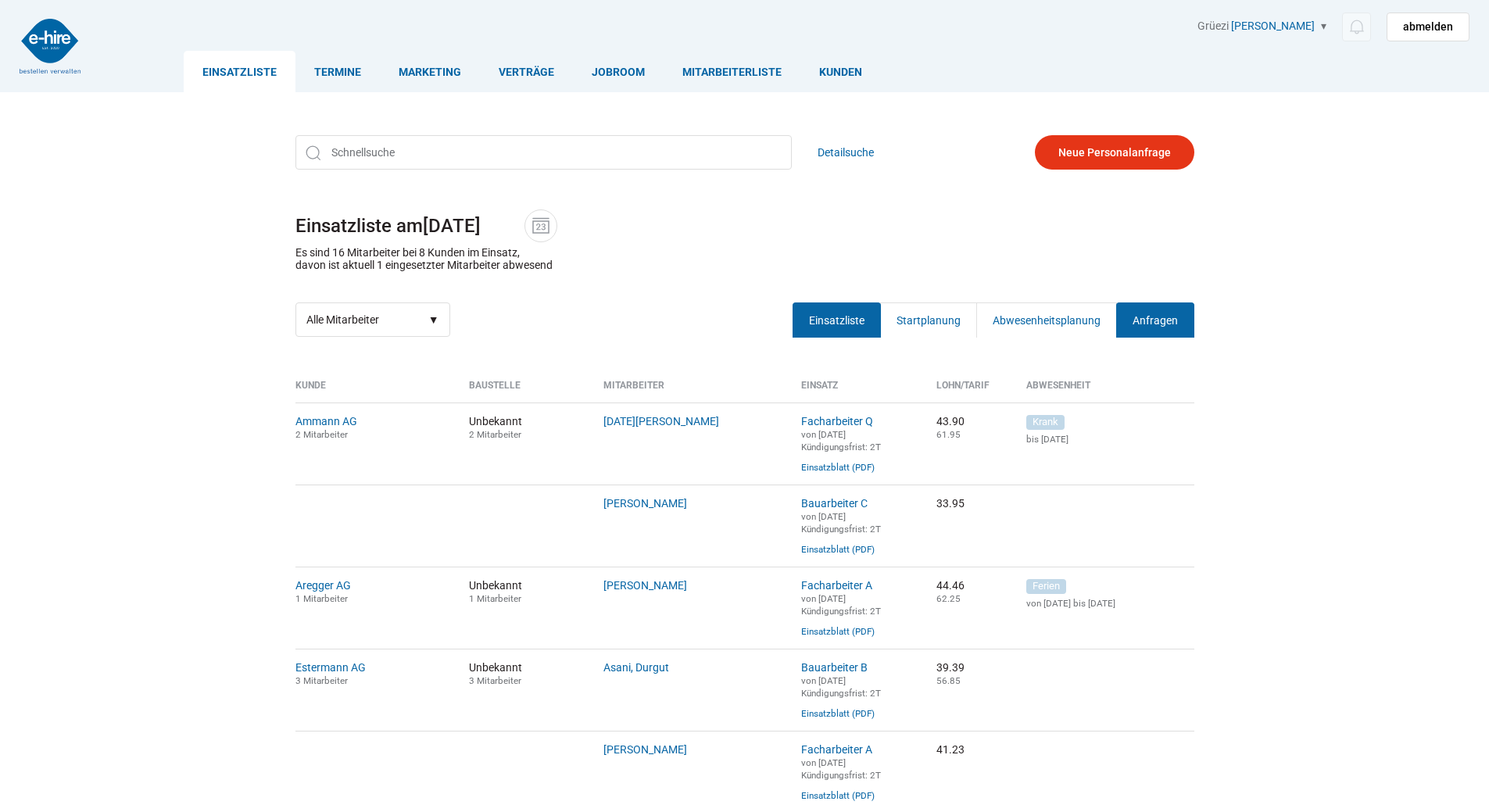
click at [1169, 325] on link "Anfragen" at bounding box center [1156, 320] width 78 height 35
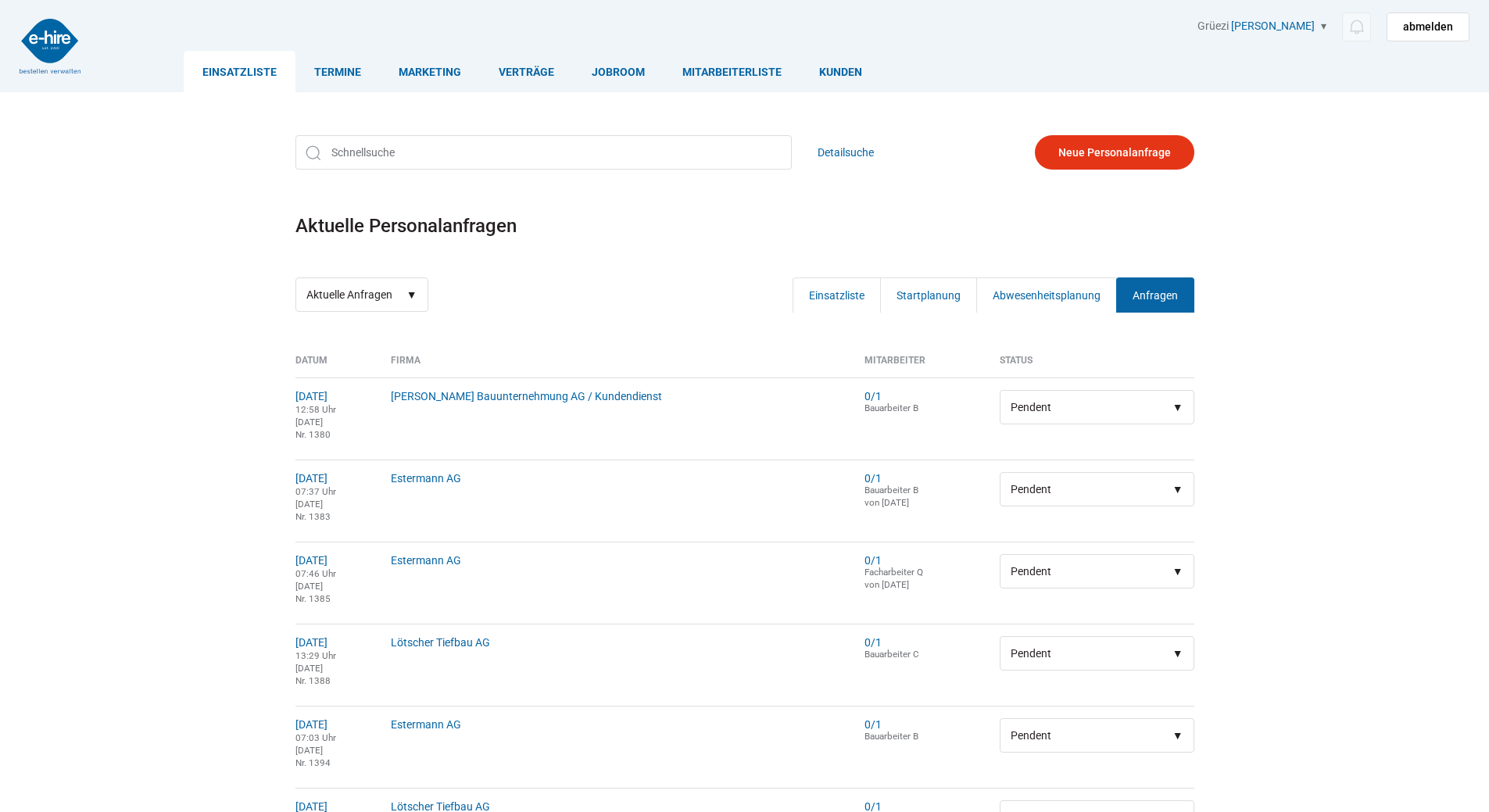
click at [1134, 298] on link "Anfragen" at bounding box center [1156, 295] width 78 height 35
click at [364, 303] on select "Aktuelle Anfragen Erledigte Anfragen" at bounding box center [362, 294] width 133 height 34
click at [1117, 154] on link "Neue Personalanfrage" at bounding box center [1114, 151] width 159 height 34
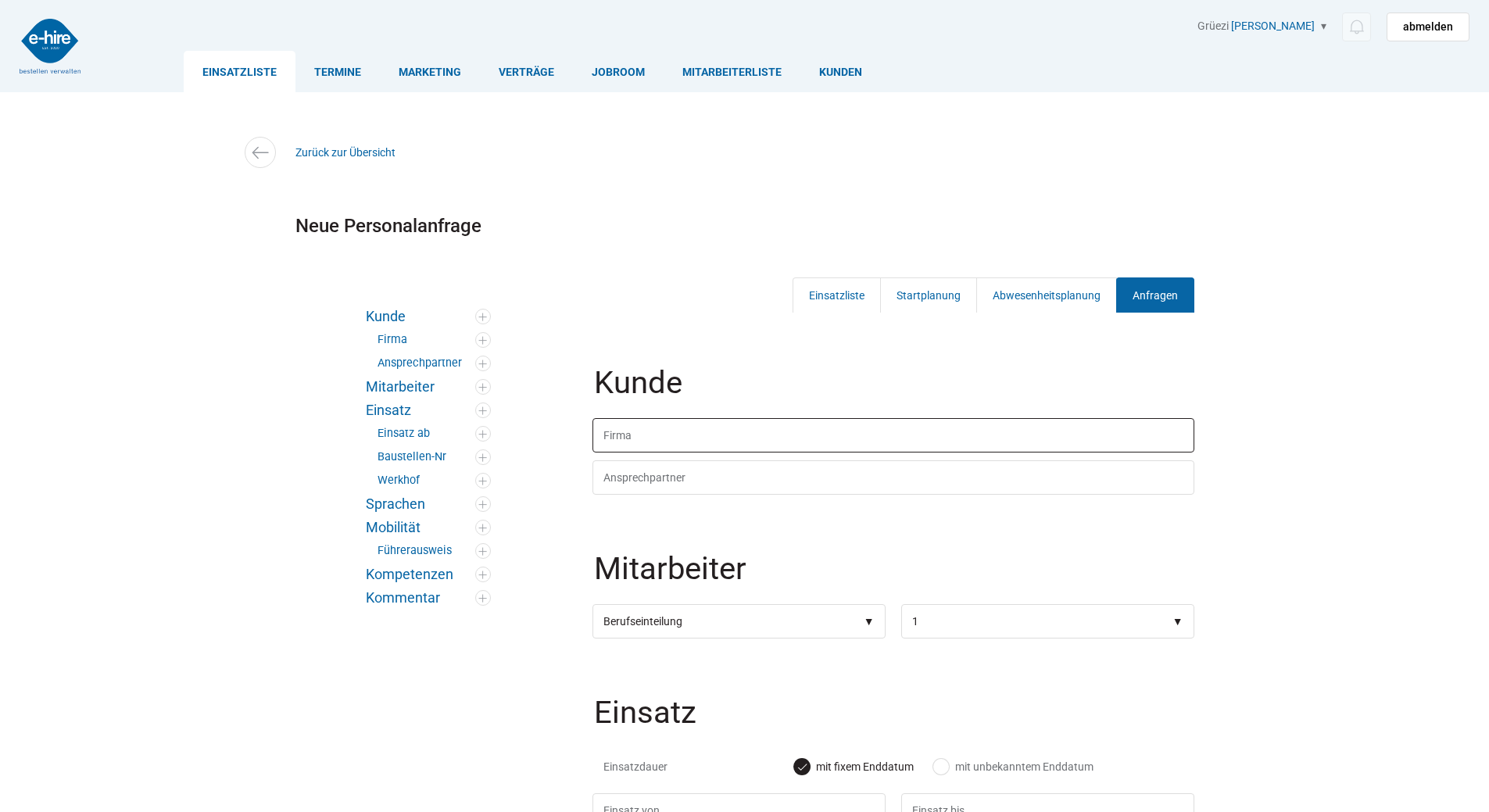
click at [630, 443] on input "text" at bounding box center [894, 435] width 602 height 34
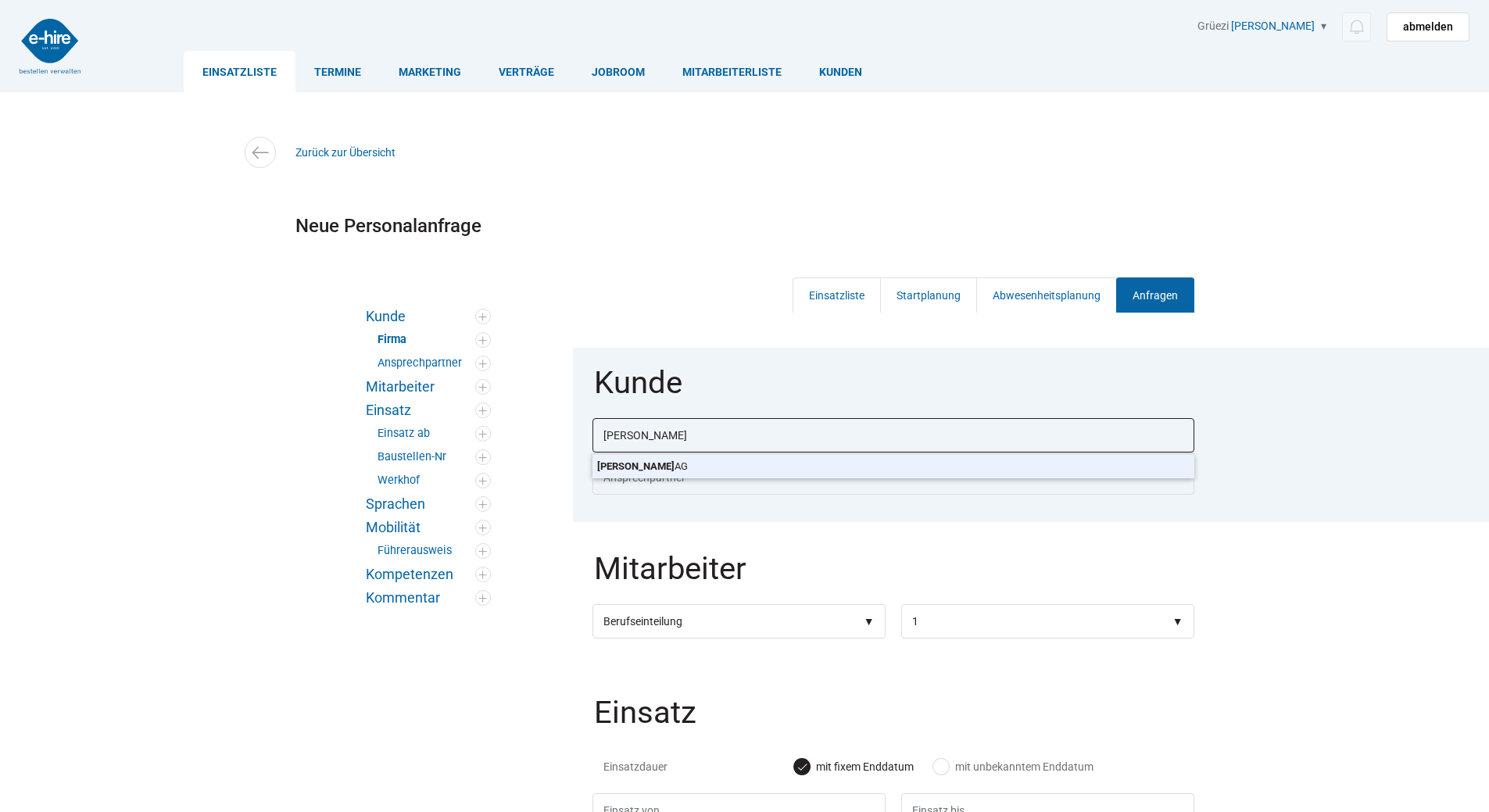
type input "Ammann AG"
click at [627, 465] on body "Einsatzliste Termine Marketing Verträge Jobroom Mitarbeiterliste [PERSON_NAME] …" at bounding box center [744, 406] width 1489 height 812
click at [634, 615] on select"] "Berufseinteilung Bauarbeiter C Bauarbeiter B Facharbeiter A Facharbeiter Q Vora…" at bounding box center [739, 620] width 293 height 34
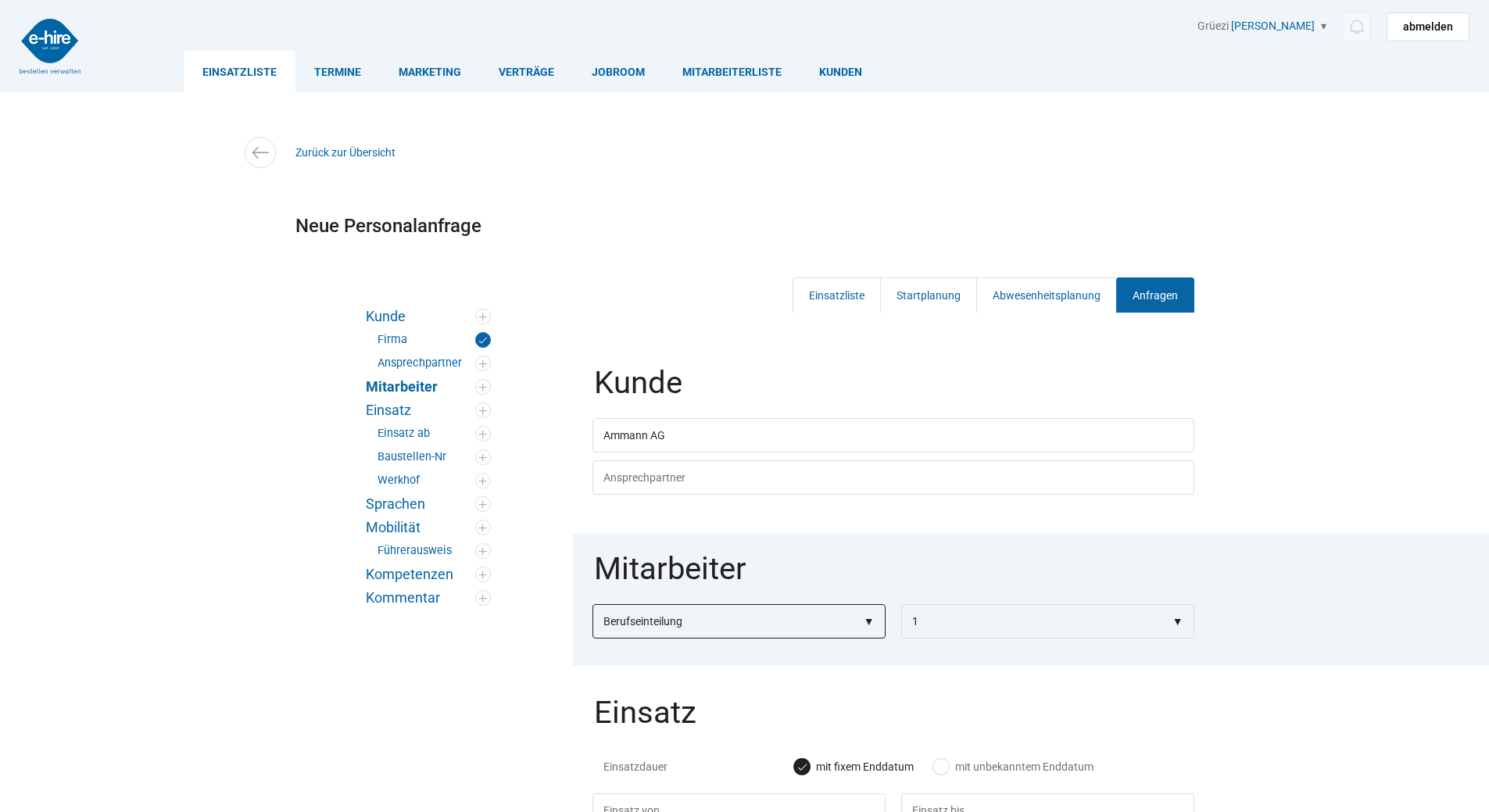
select select"] "Facharbeiter Q"
select select"]
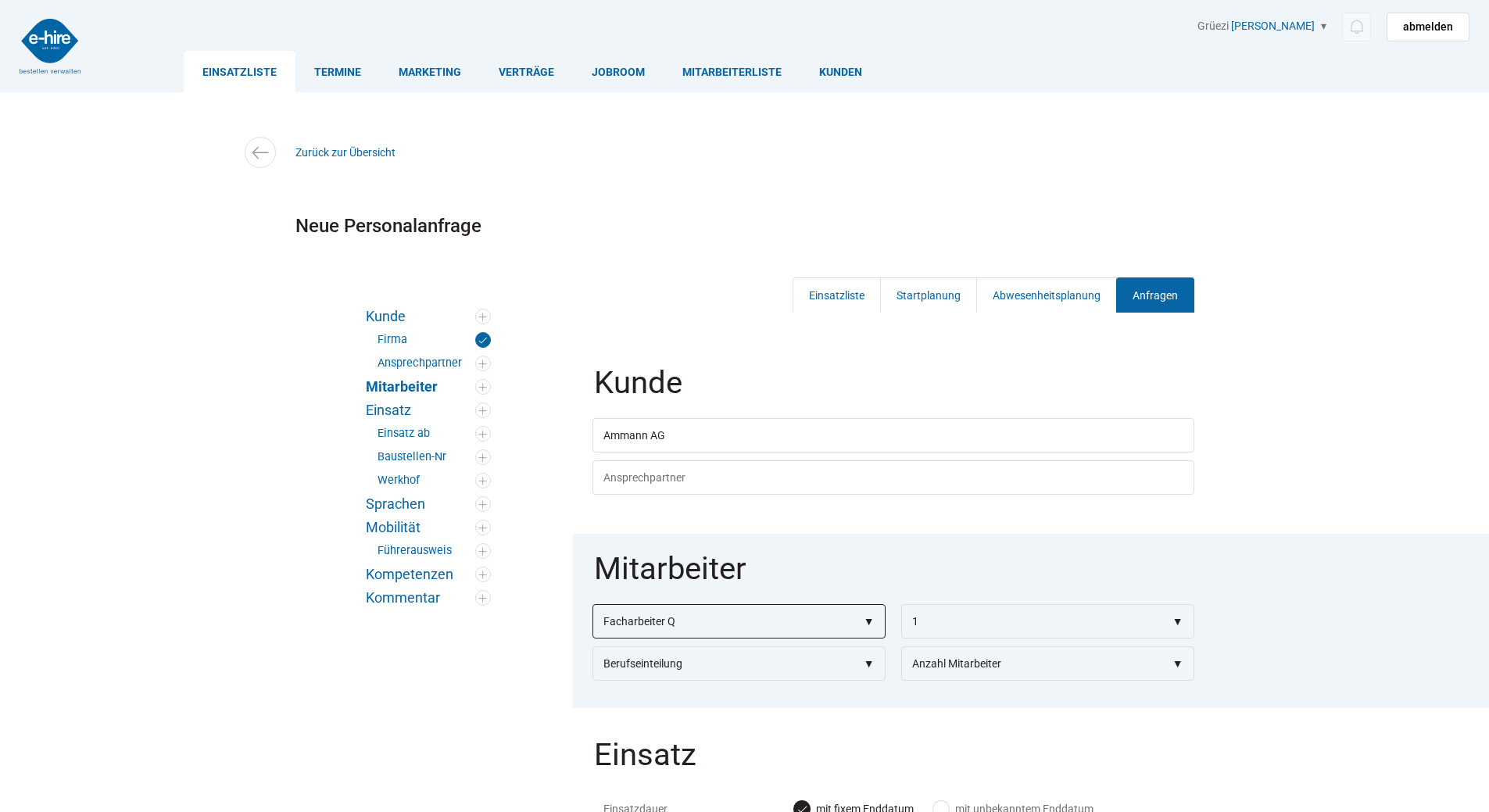
scroll to position [235, 0]
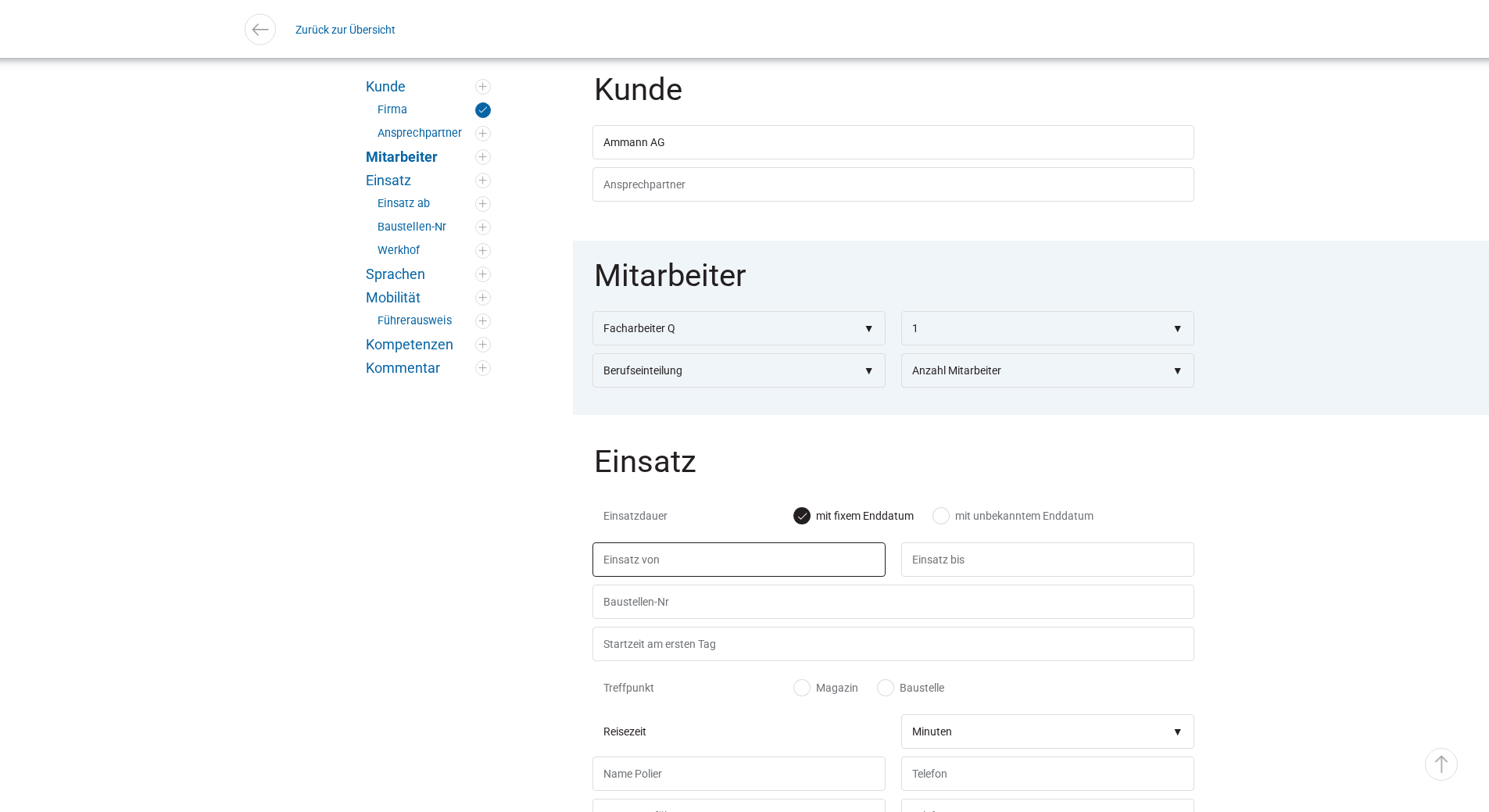
click at [659, 576] on input "text" at bounding box center [739, 559] width 293 height 34
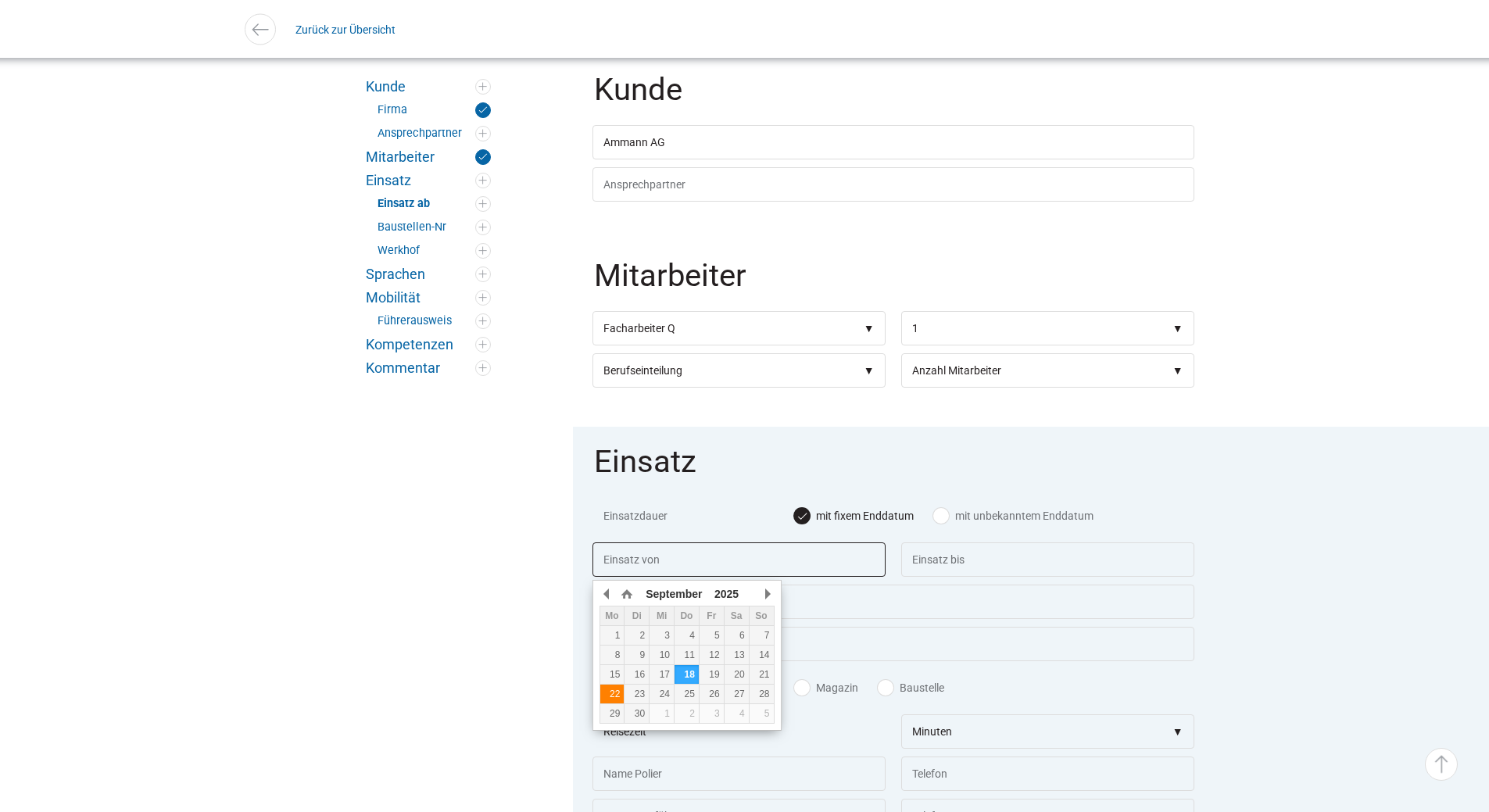
click at [614, 695] on div "22" at bounding box center [612, 693] width 24 height 11
type input "[DATE]"
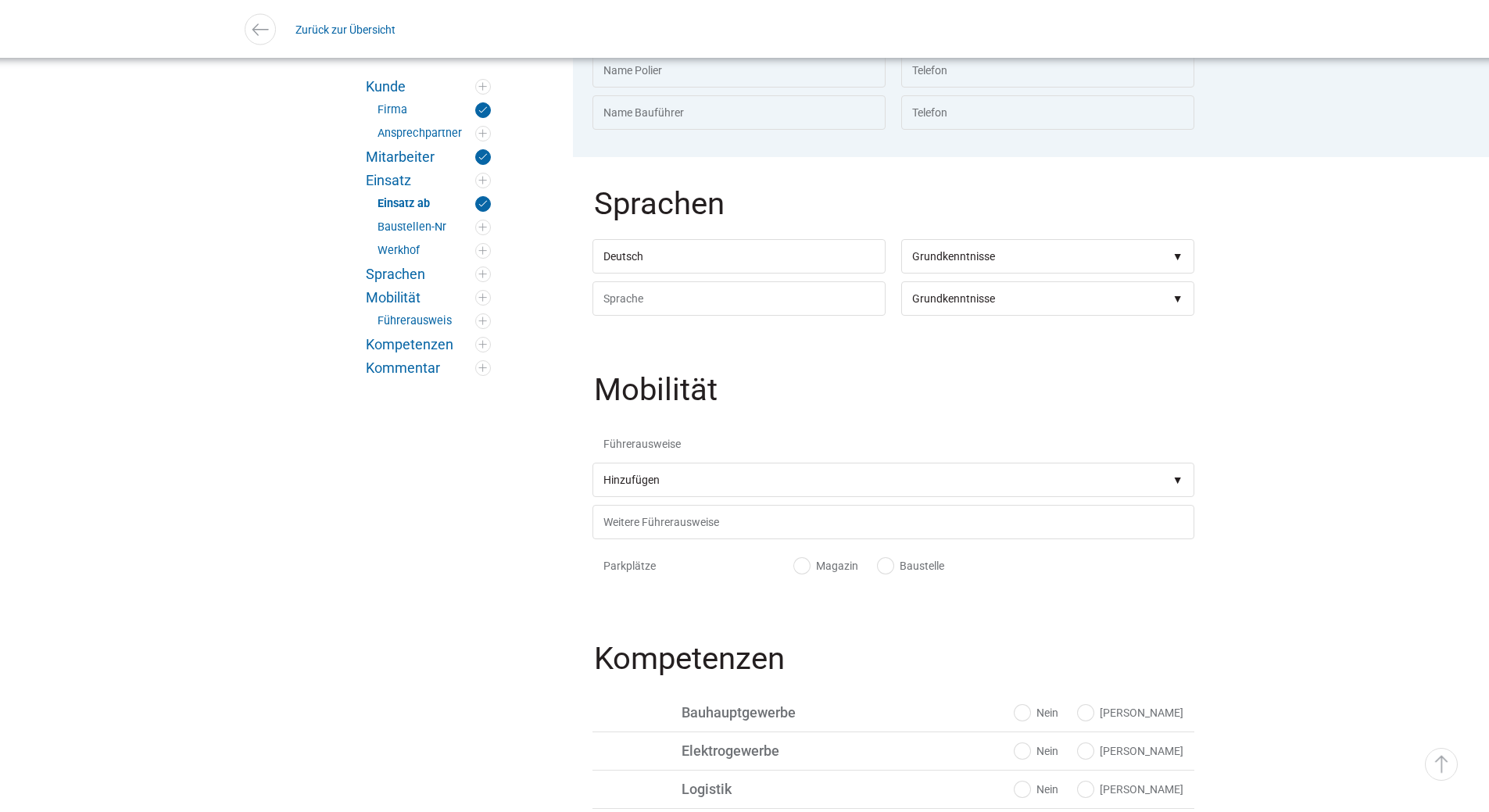
scroll to position [1172, 0]
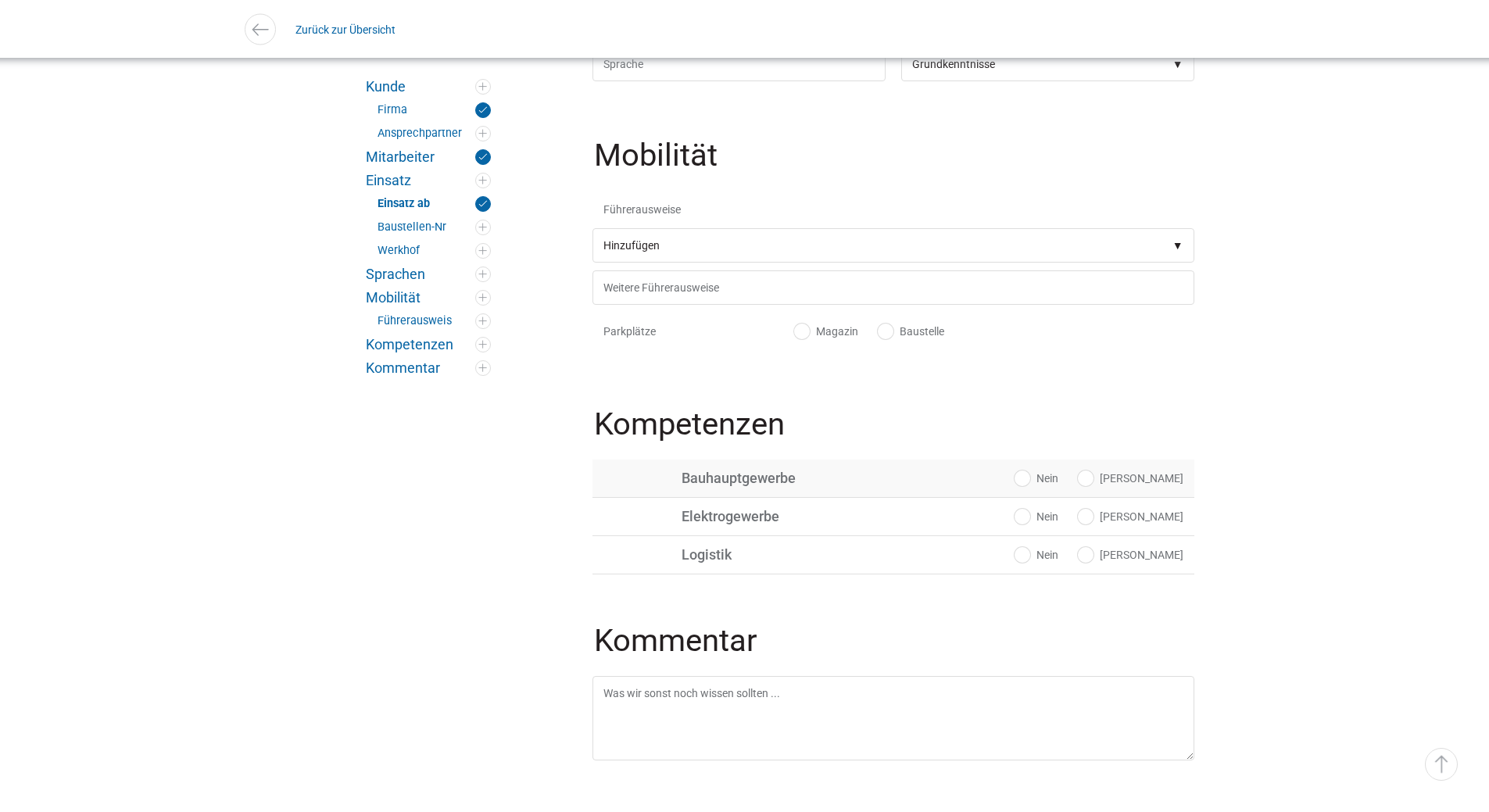
click at [1166, 481] on label "[PERSON_NAME]" at bounding box center [1130, 478] width 106 height 16
radio input "true"
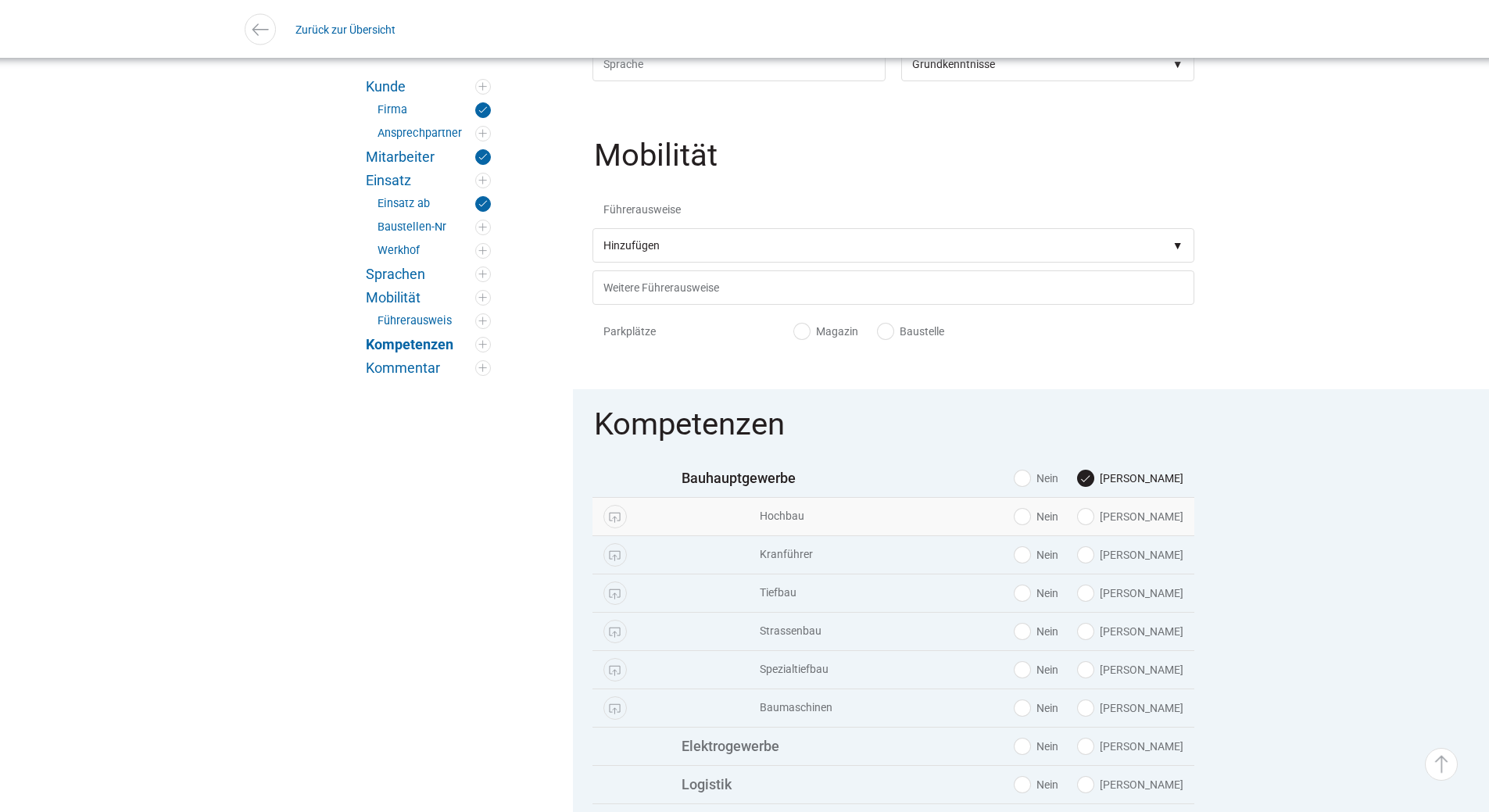
click at [1158, 524] on label "[PERSON_NAME]" at bounding box center [1130, 516] width 106 height 16
radio input "true"
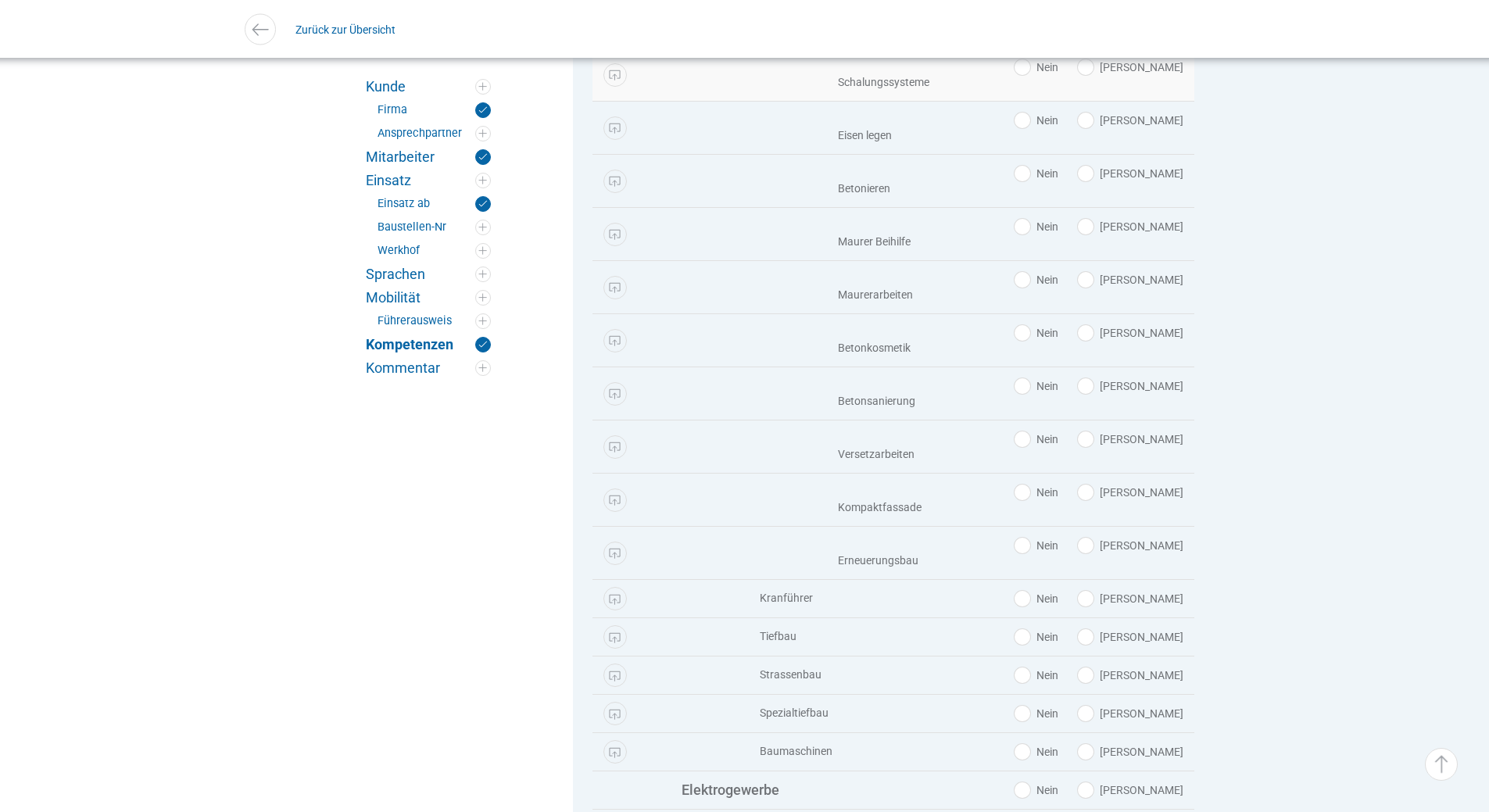
scroll to position [2421, 0]
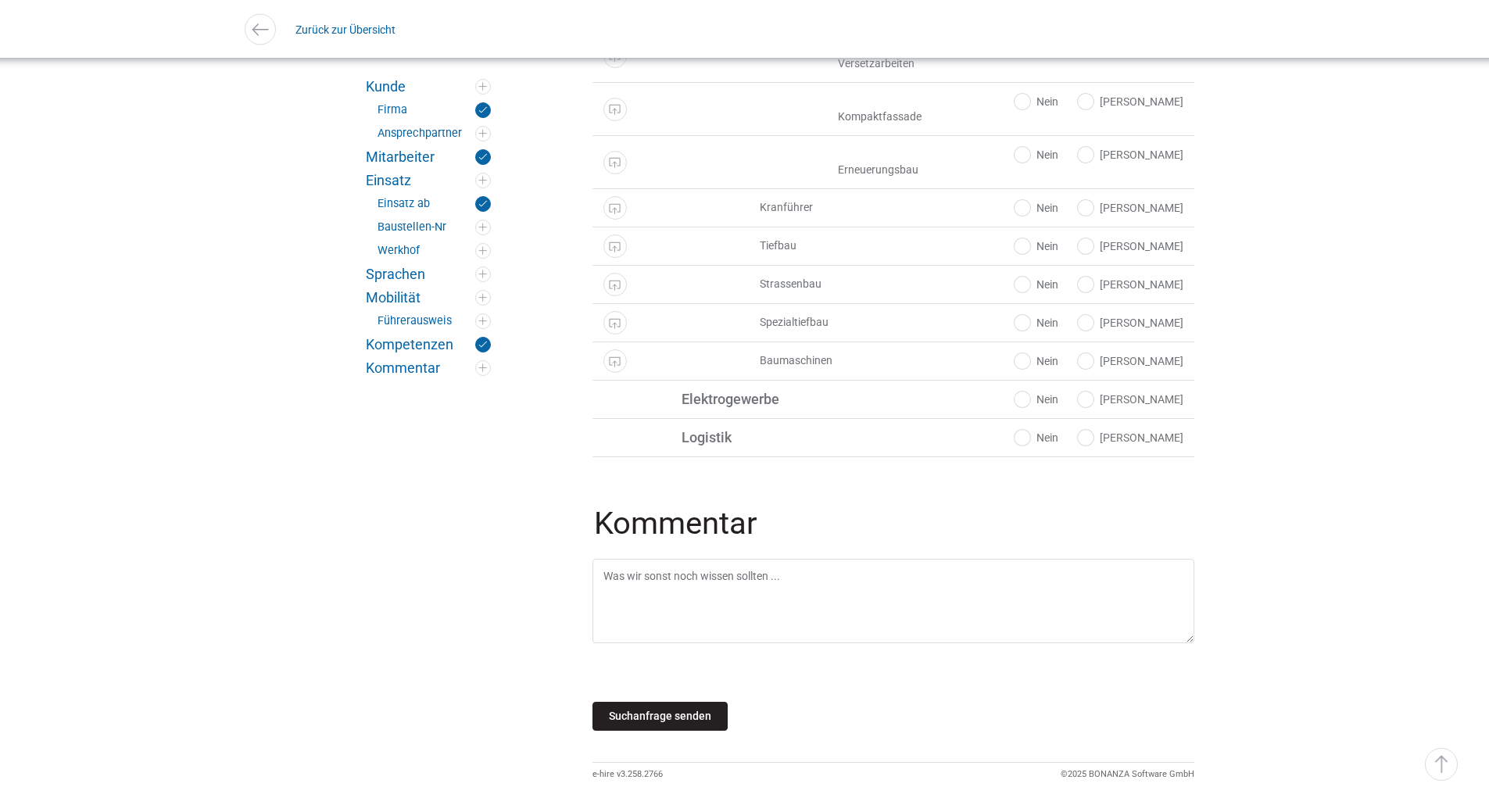
click at [652, 730] on input "Suchanfrage senden" at bounding box center [660, 716] width 135 height 29
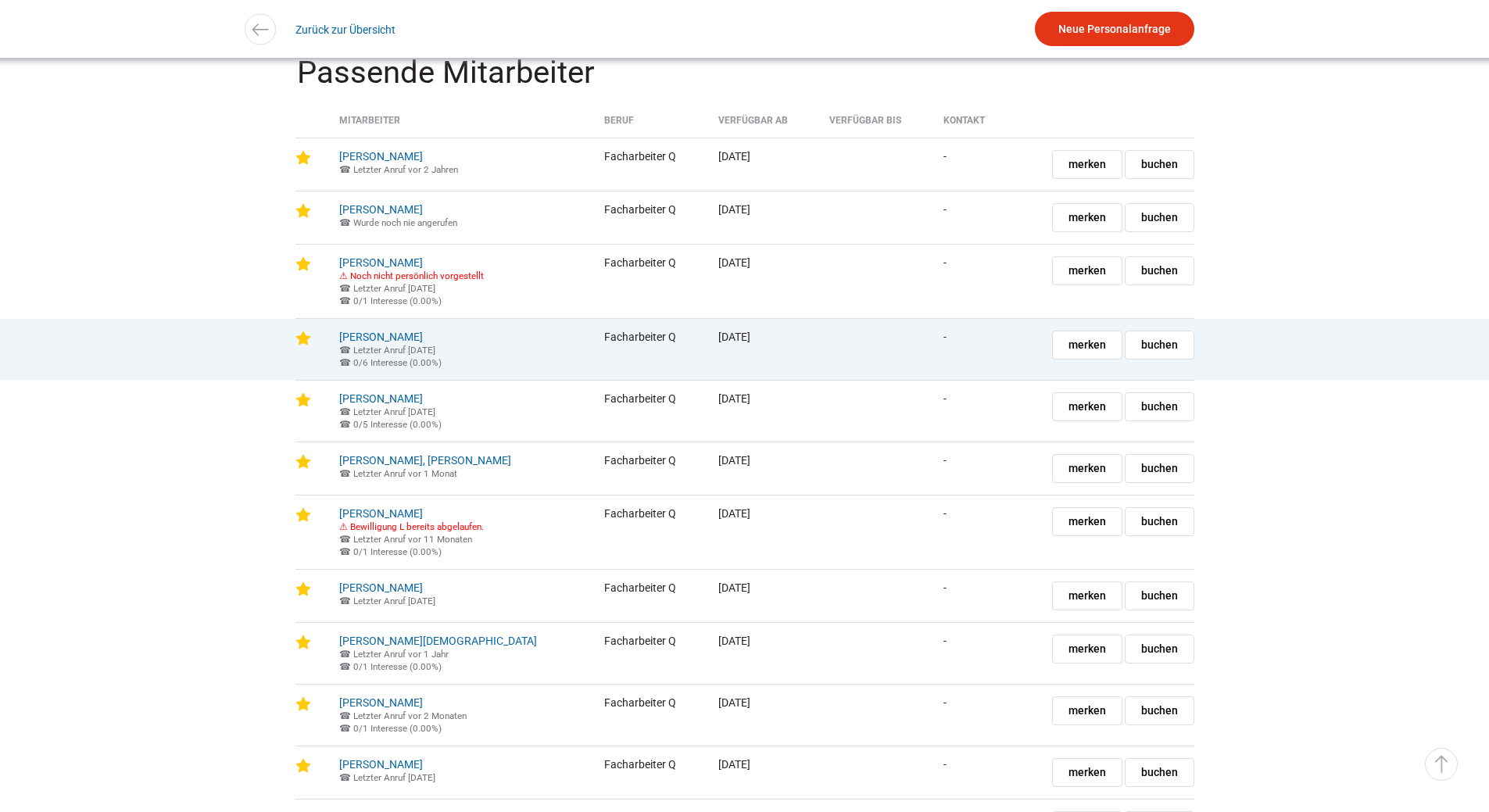
scroll to position [1641, 0]
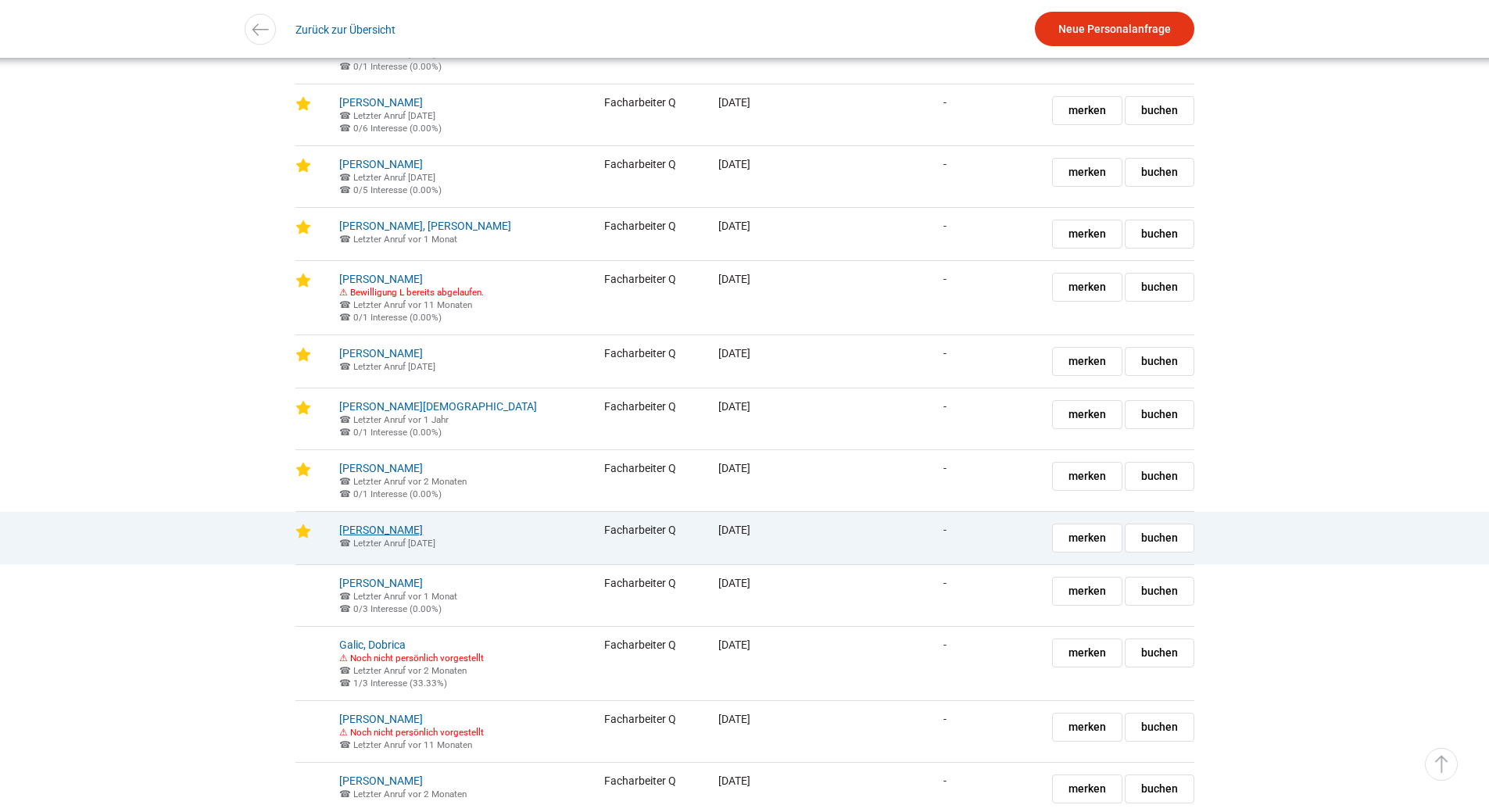
click at [381, 535] on link "[PERSON_NAME]" at bounding box center [381, 530] width 84 height 13
